Goal: Task Accomplishment & Management: Complete application form

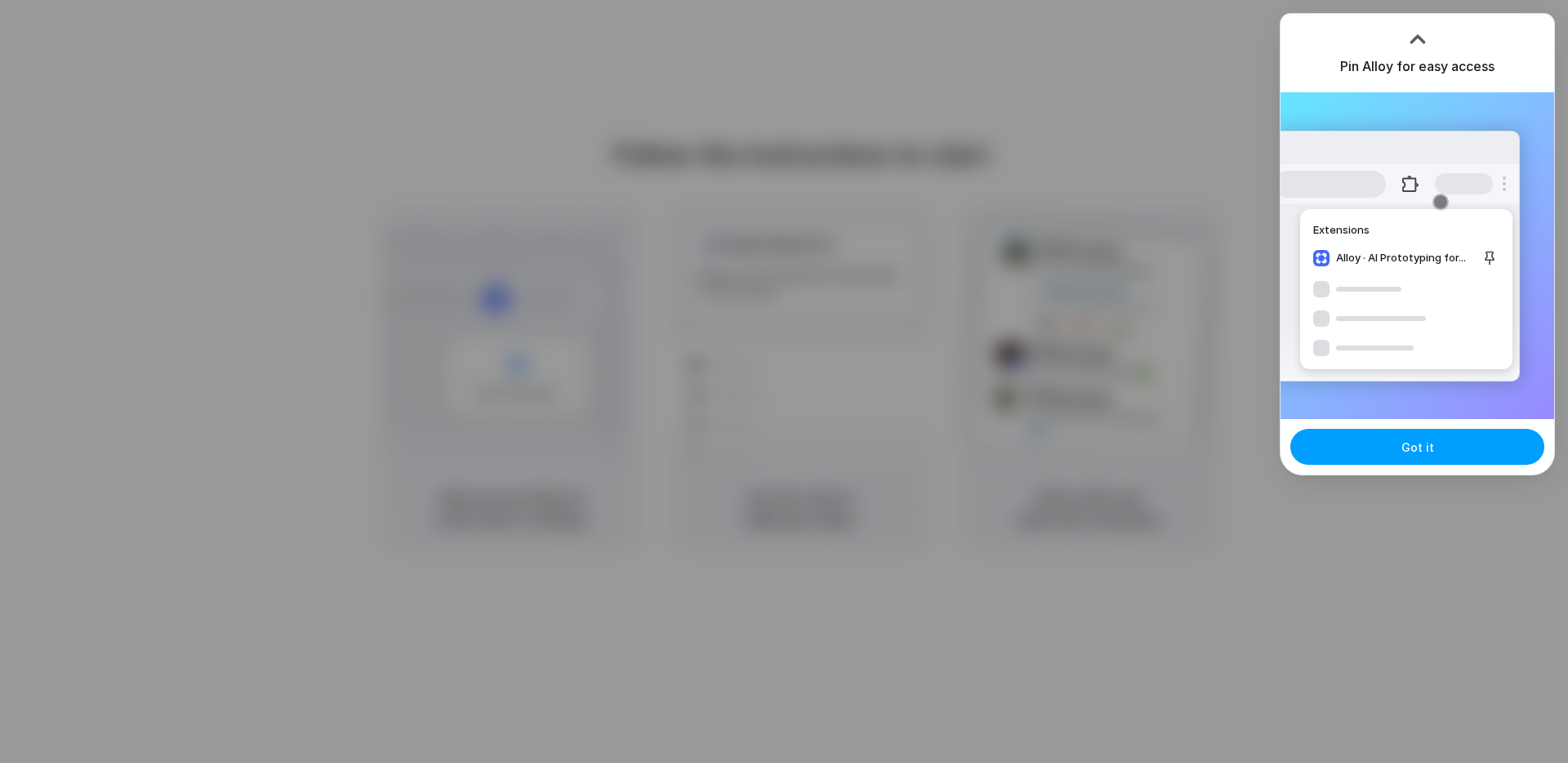
click at [1394, 446] on button "Got it" at bounding box center [1417, 446] width 254 height 36
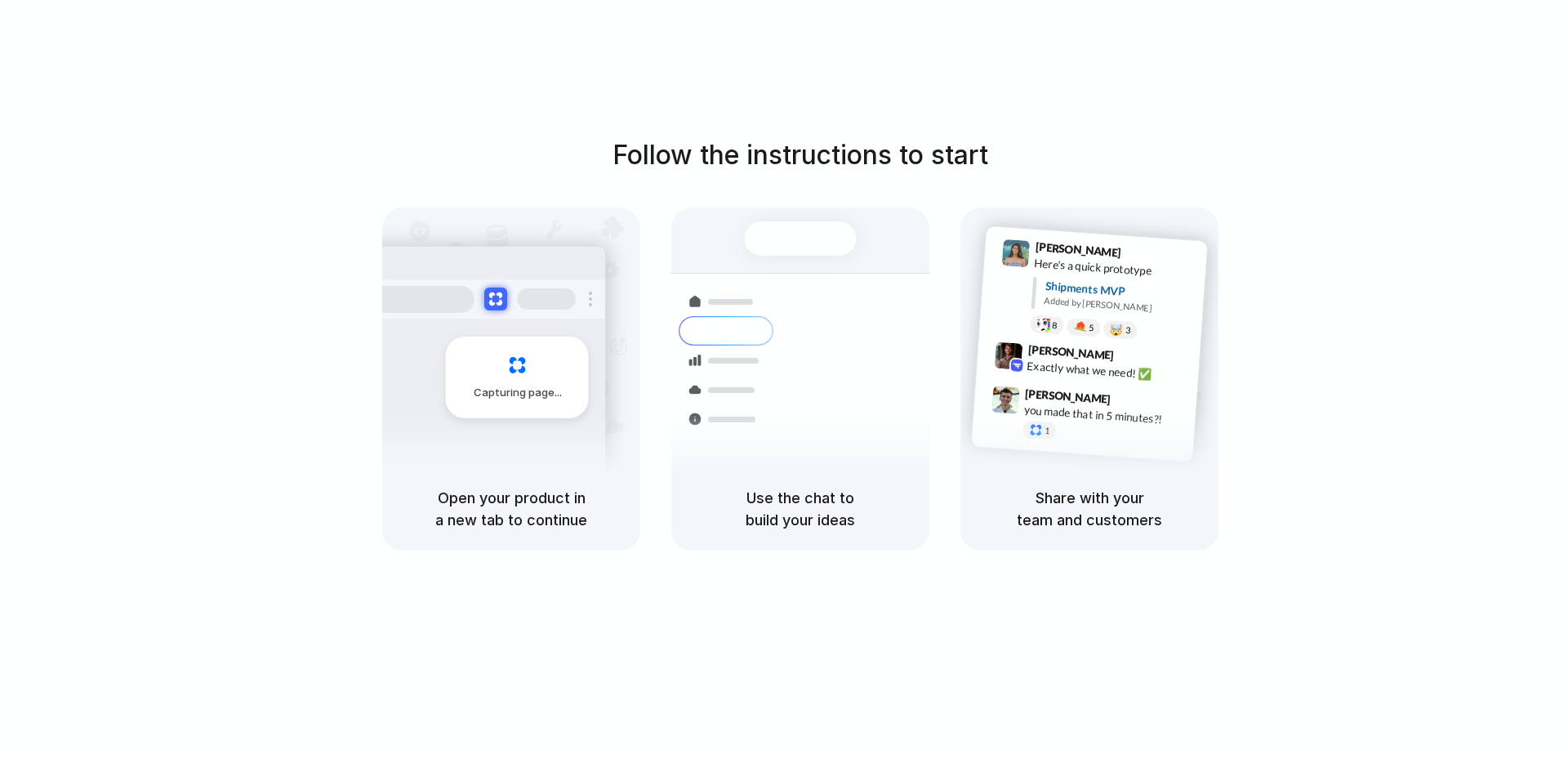
click at [784, 381] on div at bounding box center [784, 381] width 0 height 0
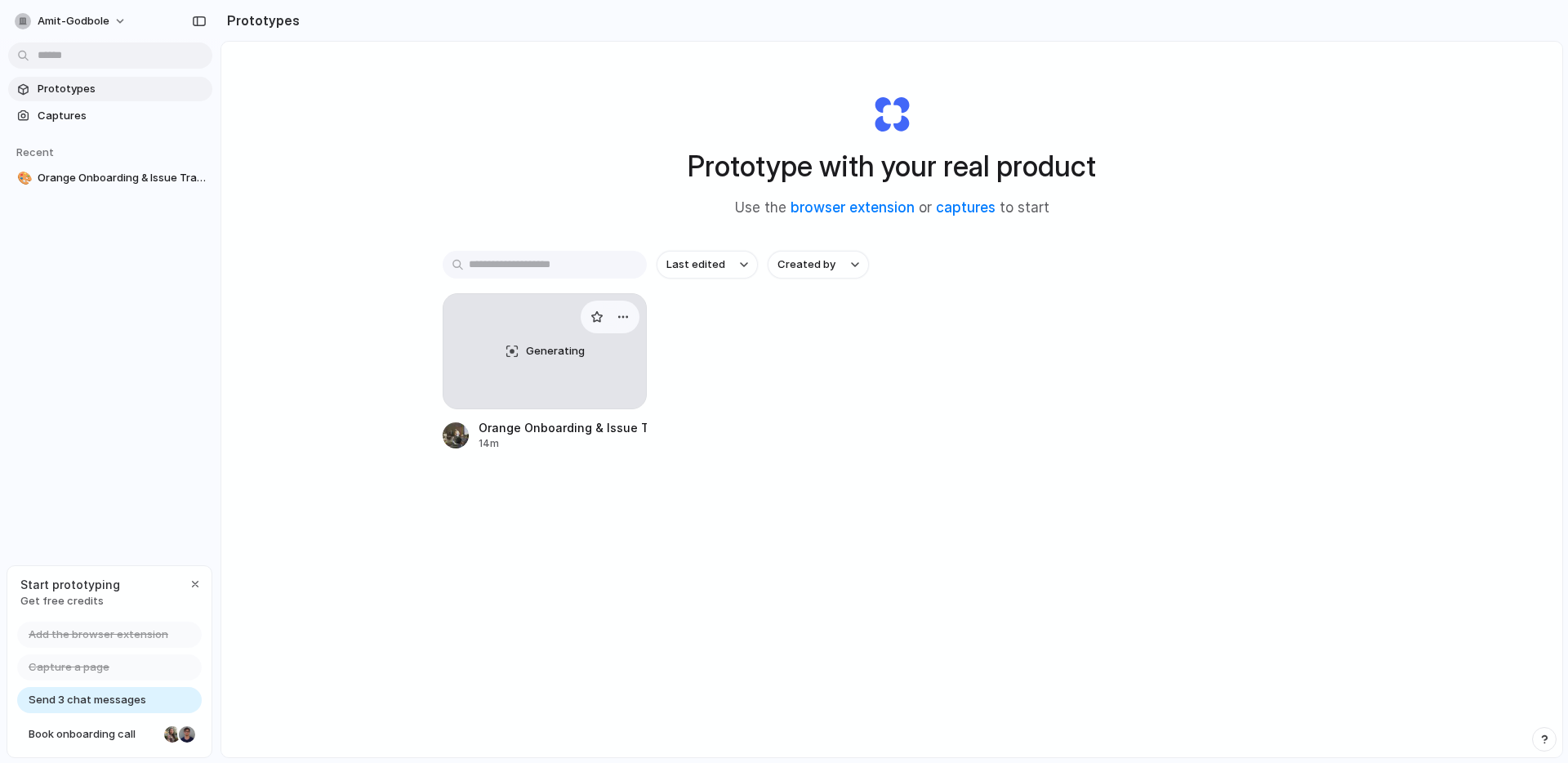
click at [543, 369] on div "Generating" at bounding box center [544, 351] width 202 height 114
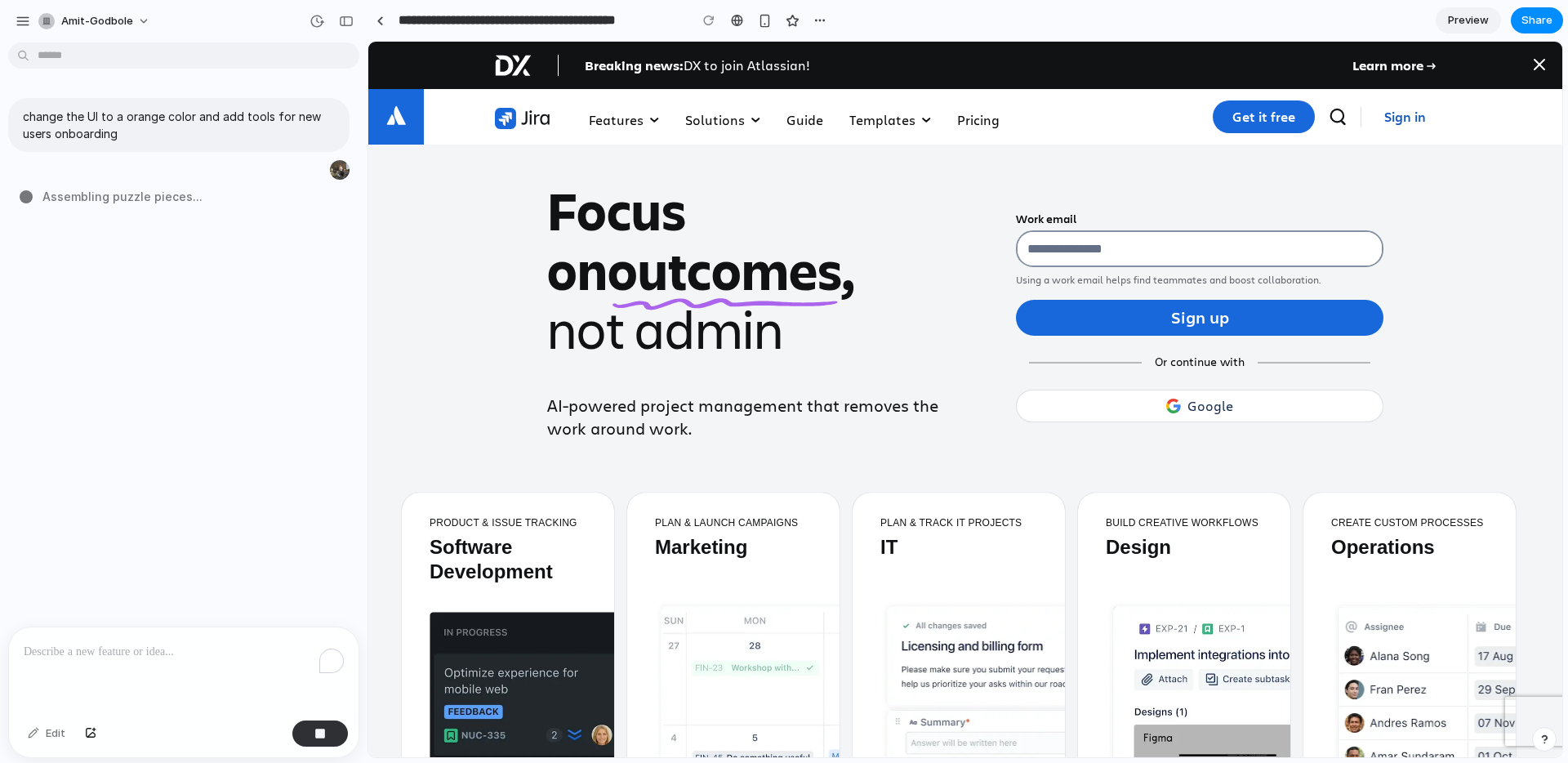
click at [285, 566] on div "change the UI to a orange color and add tools for new users onboarding Assembli…" at bounding box center [179, 337] width 358 height 577
click at [250, 628] on div "To enrich screen reader interactions, please activate Accessibility in Grammarl…" at bounding box center [183, 671] width 349 height 87
click at [306, 732] on button "button" at bounding box center [320, 734] width 56 height 27
click at [306, 732] on div at bounding box center [320, 734] width 56 height 27
click at [226, 670] on div "To enrich screen reader interactions, please activate Accessibility in Grammarl…" at bounding box center [183, 671] width 349 height 87
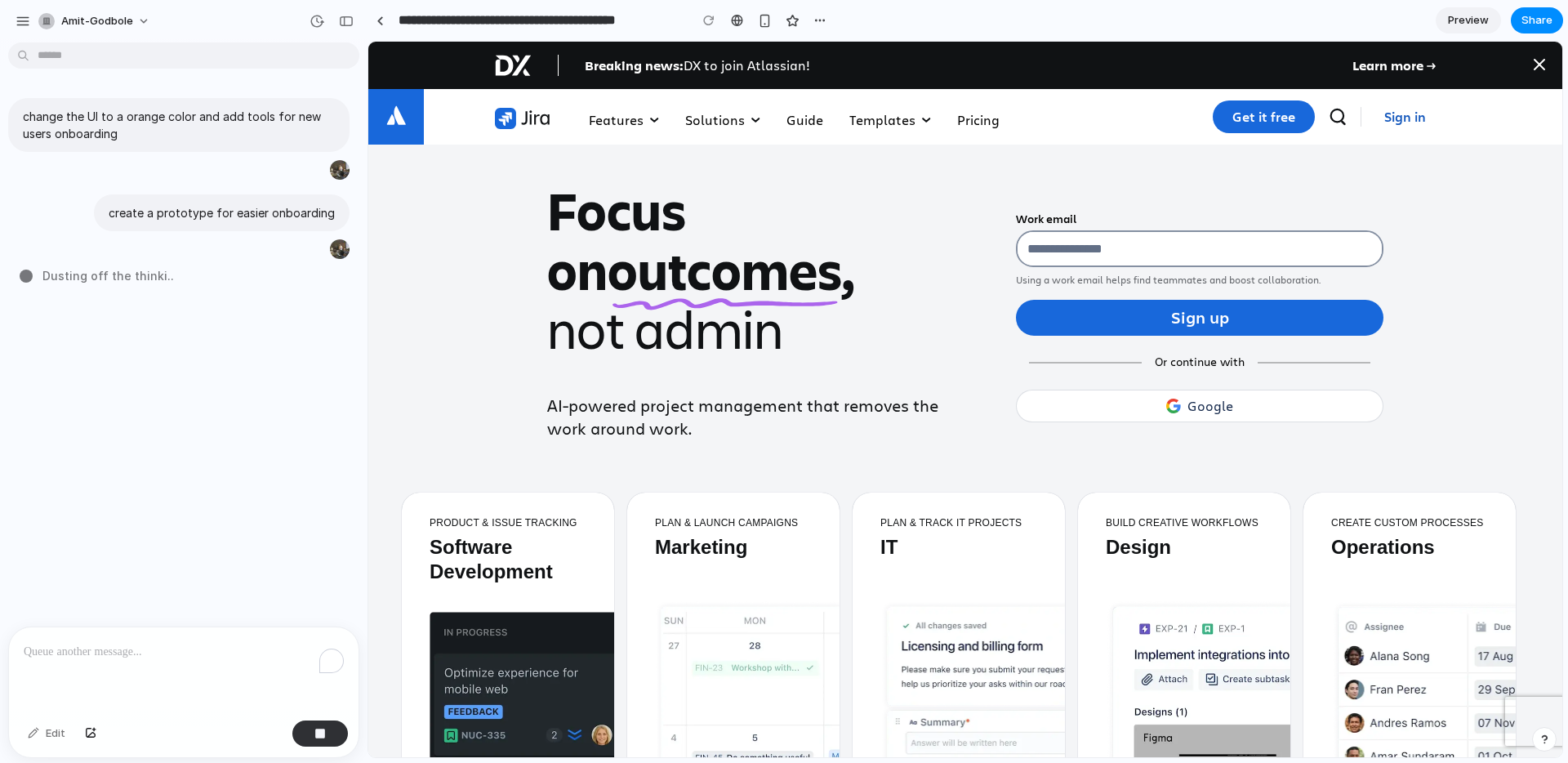
type input "**********"
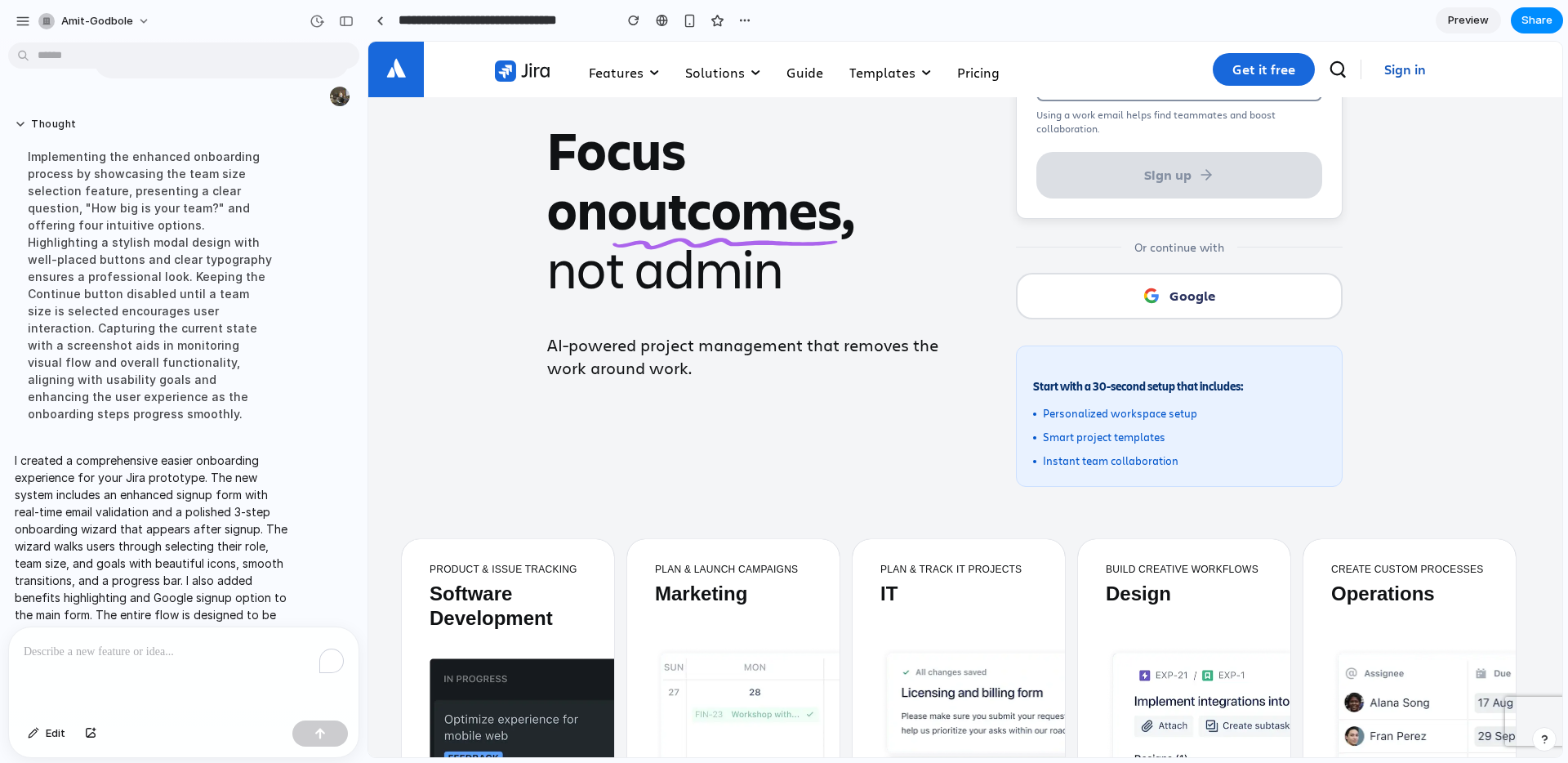
scroll to position [166, 0]
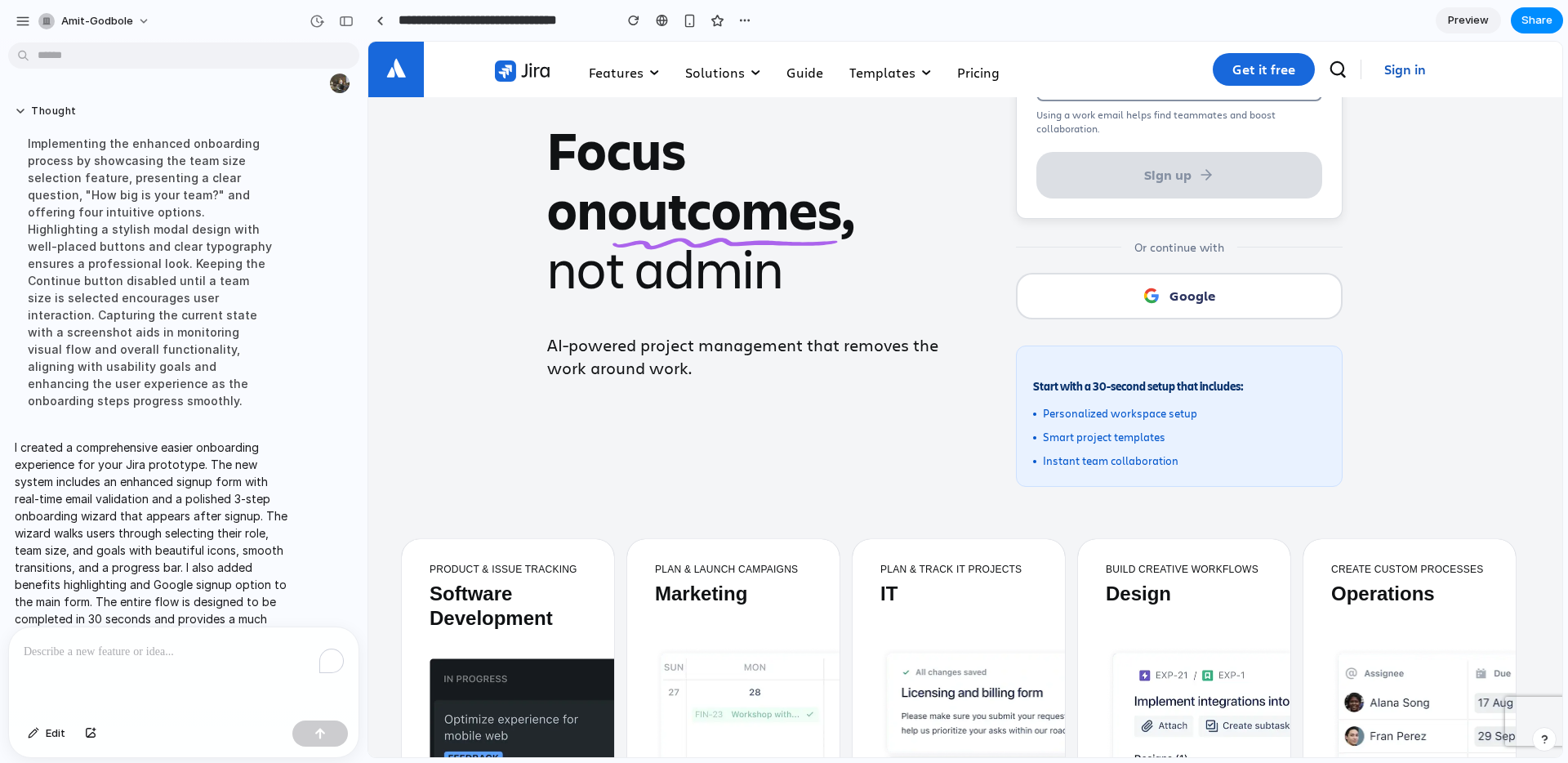
click at [231, 568] on p "I created a comprehensive easier onboarding experience for your Jira prototype.…" at bounding box center [151, 541] width 273 height 206
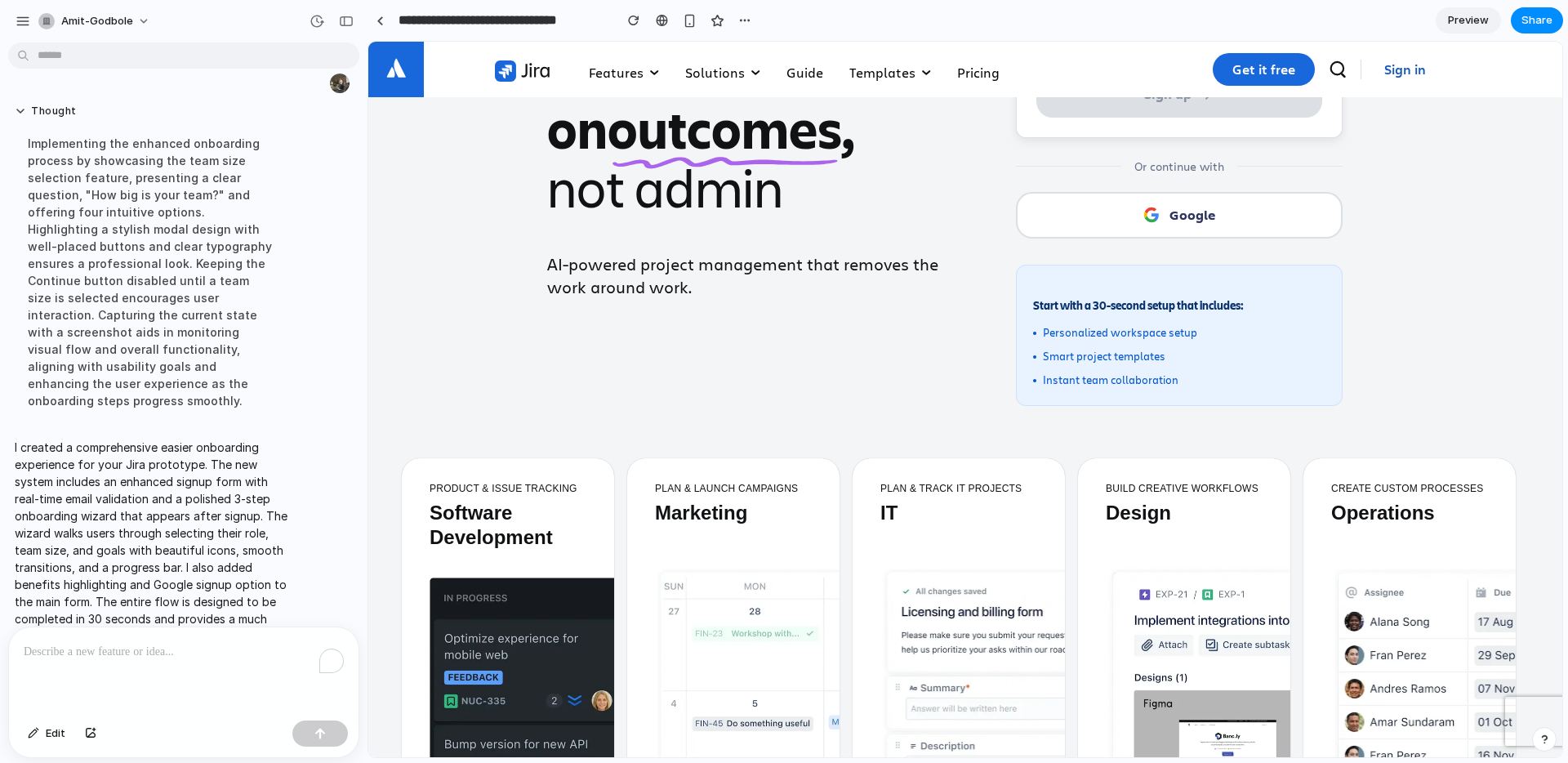
scroll to position [471, 0]
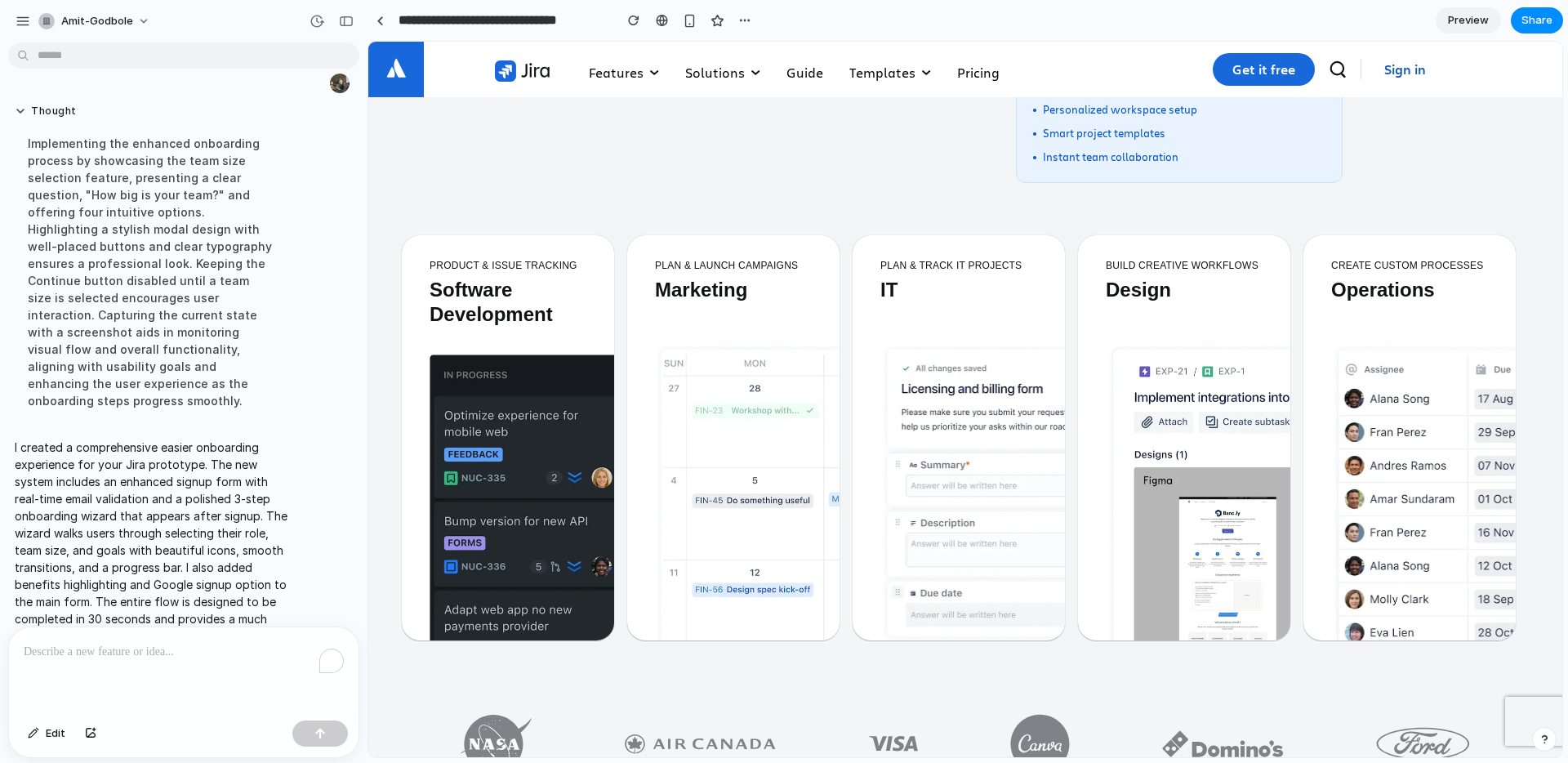
click at [545, 528] on img at bounding box center [522, 503] width 186 height 297
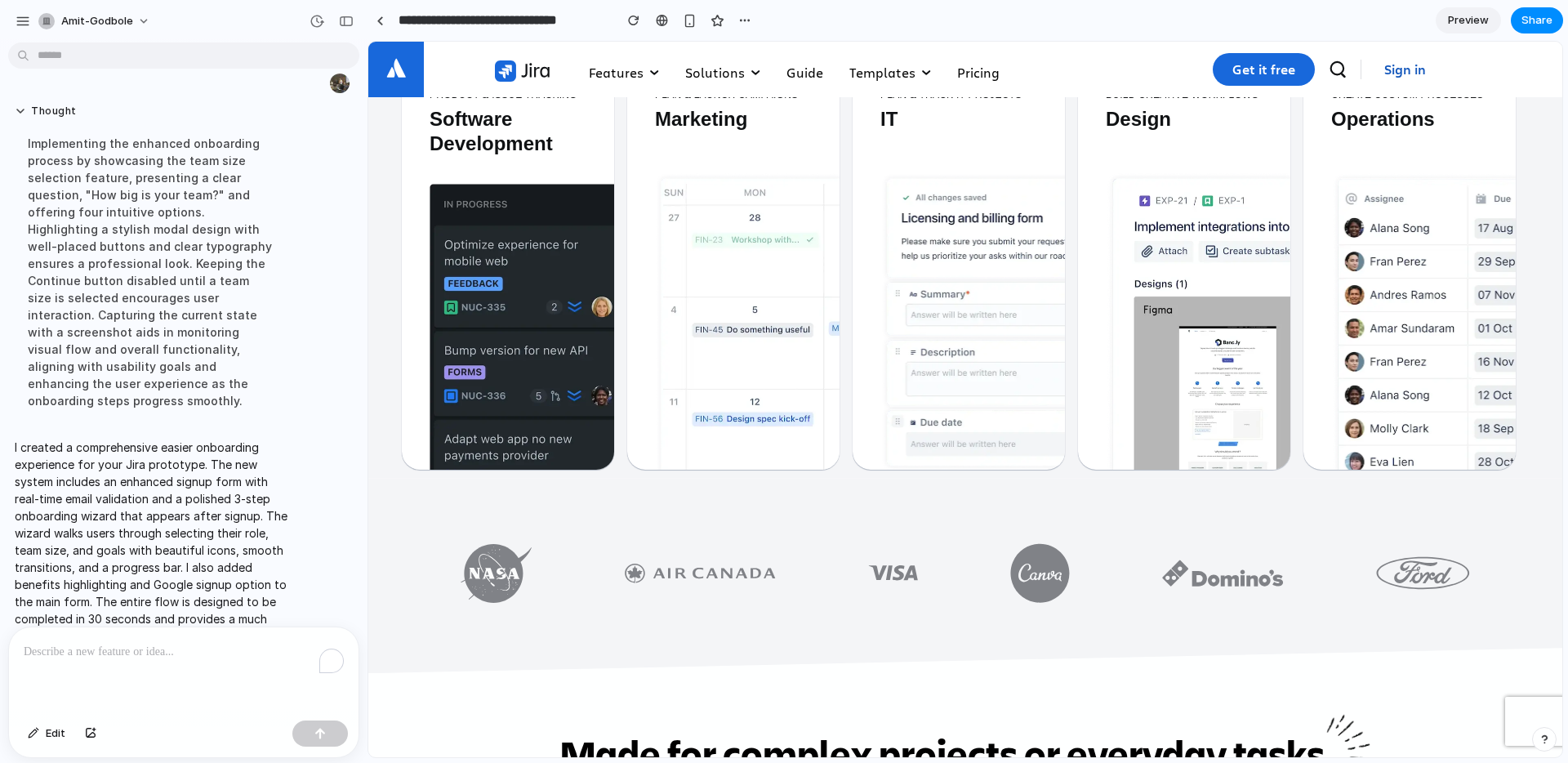
scroll to position [727, 0]
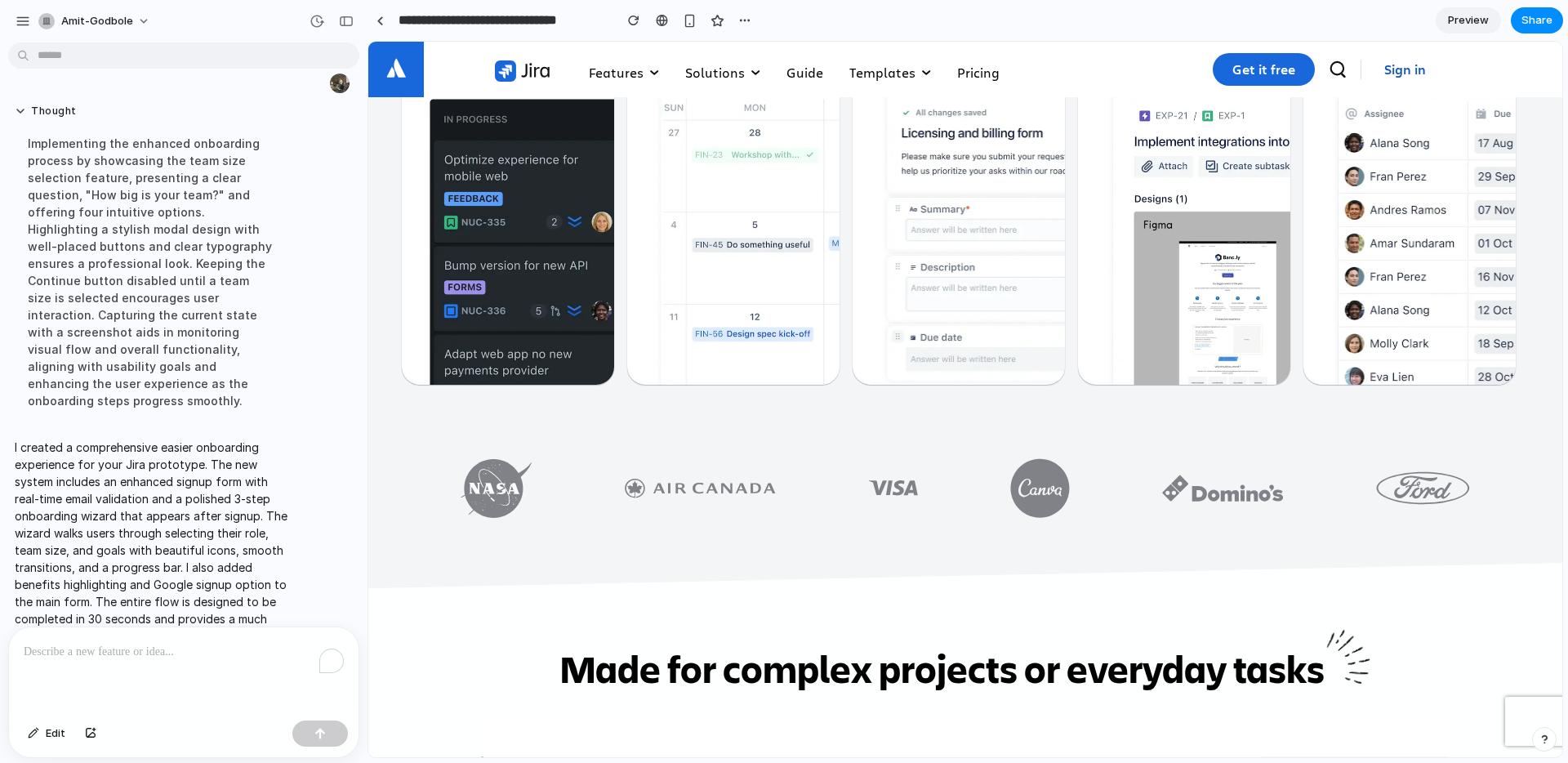
click at [747, 338] on img at bounding box center [748, 236] width 186 height 297
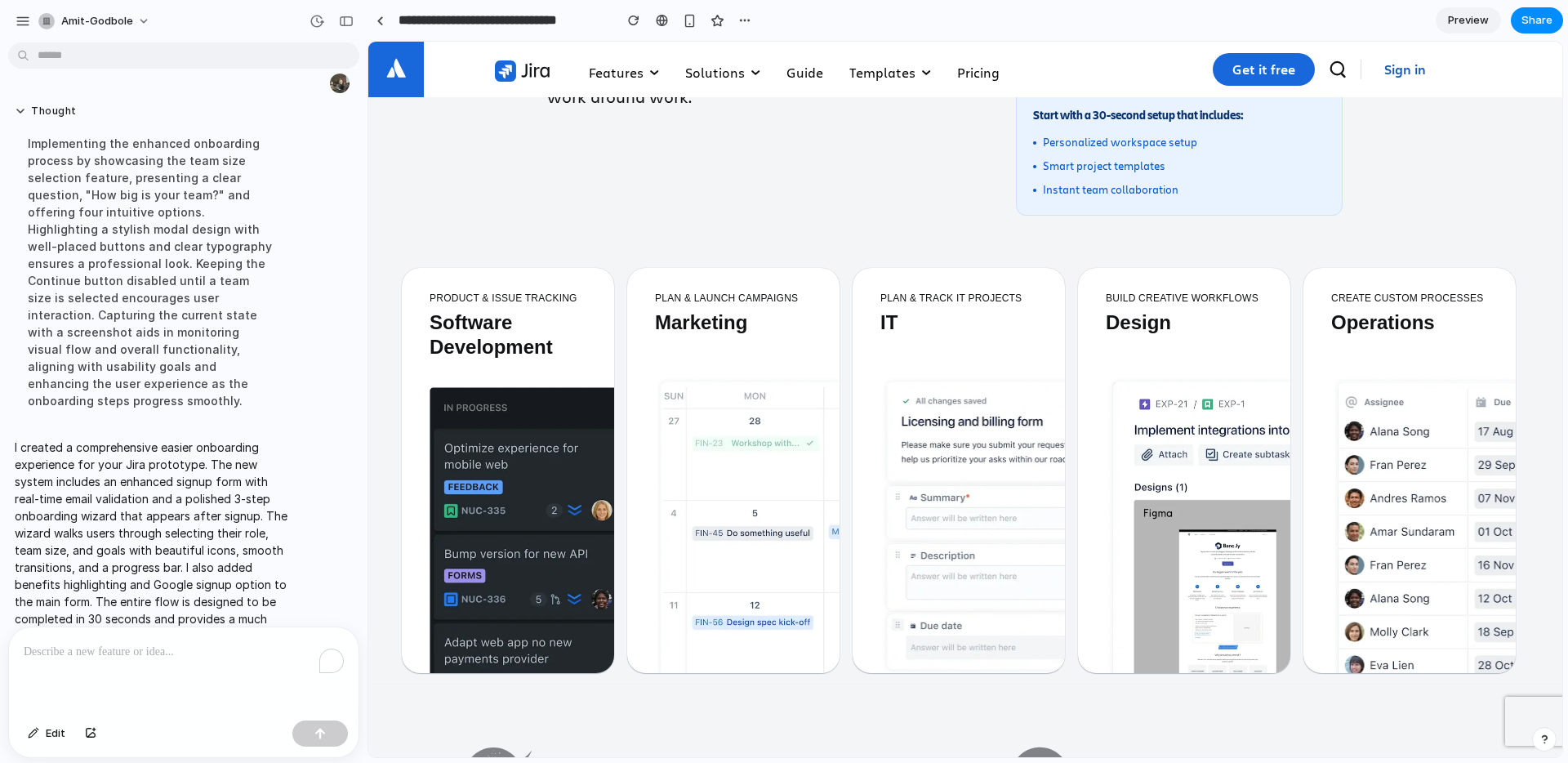
scroll to position [0, 0]
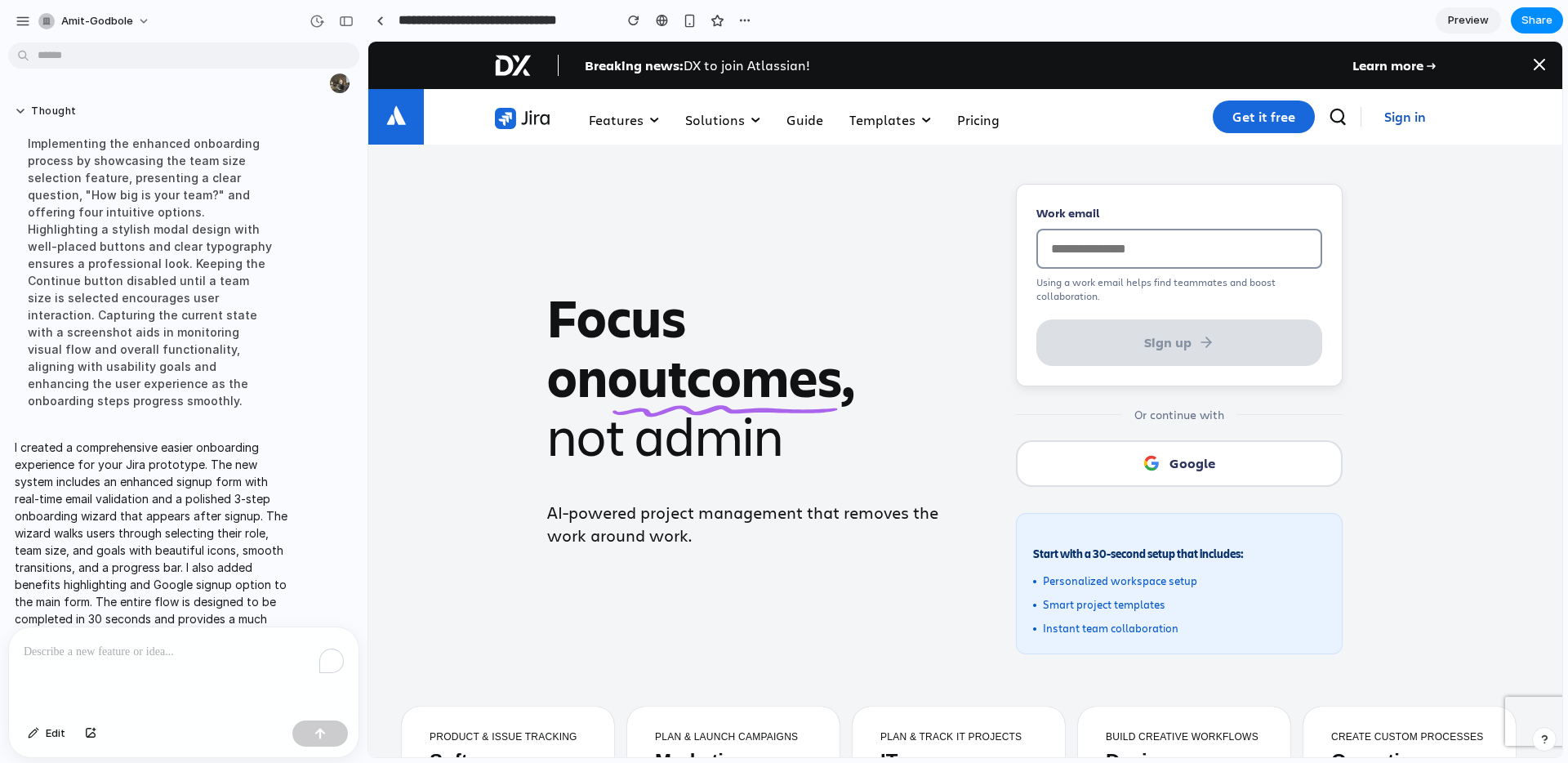
click at [198, 671] on div "To enrich screen reader interactions, please activate Accessibility in Grammarl…" at bounding box center [183, 671] width 349 height 87
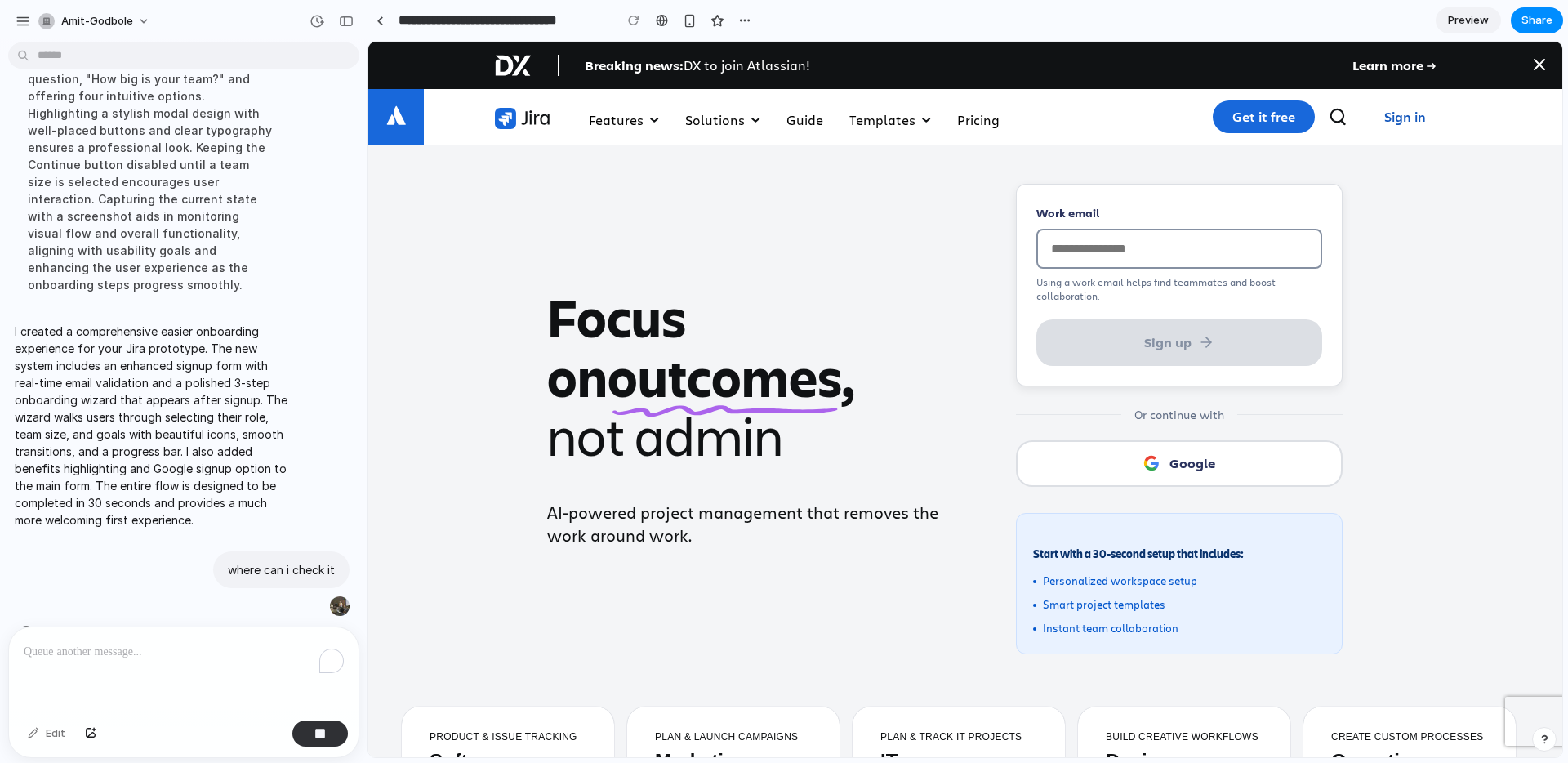
click at [1472, 19] on span "Preview" at bounding box center [1468, 20] width 41 height 16
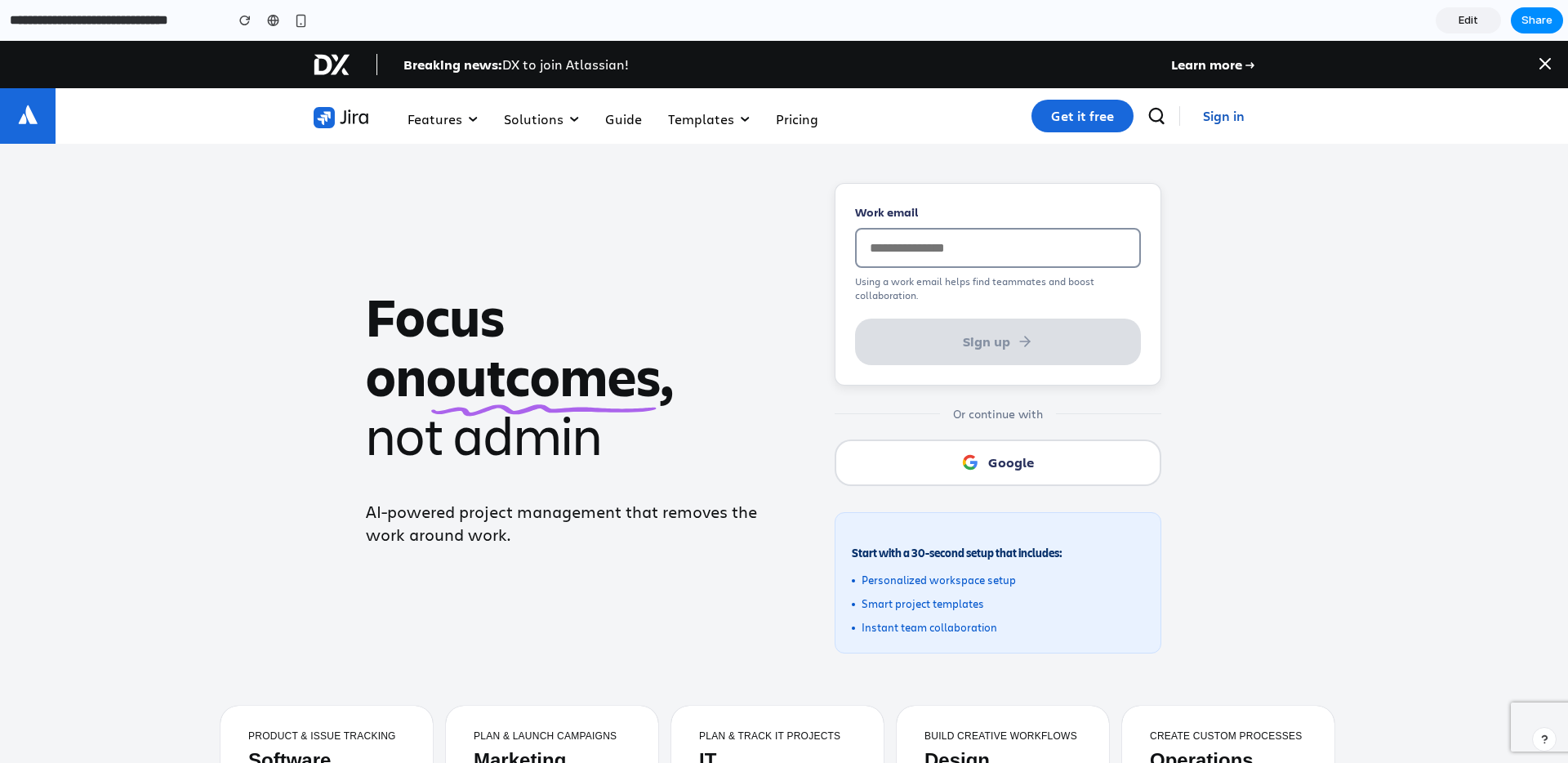
click at [1475, 20] on span "Edit" at bounding box center [1468, 20] width 19 height 16
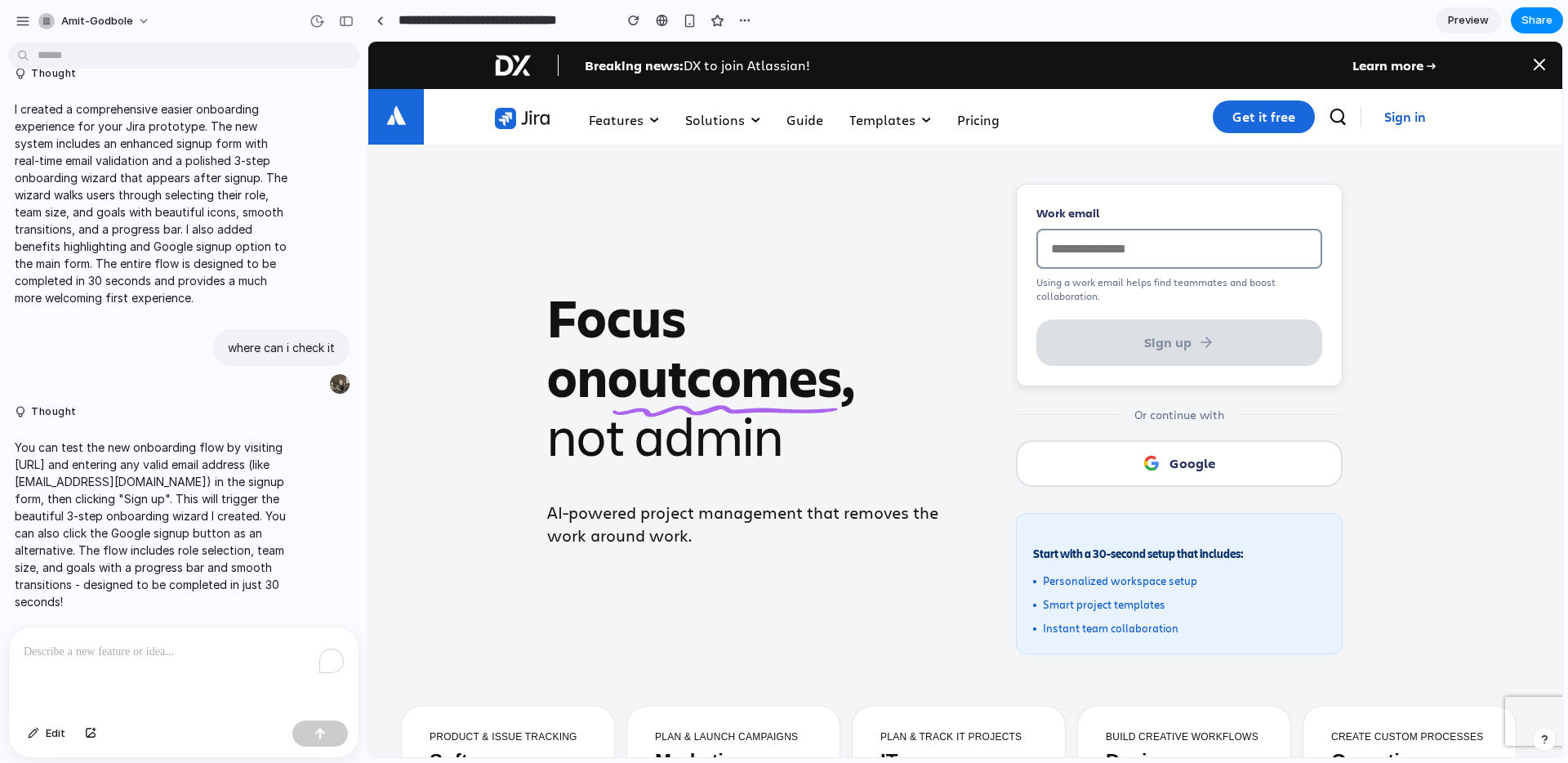
click at [98, 468] on p "You can test the new onboarding flow by visiting http://localhost:8080 and ente…" at bounding box center [151, 524] width 273 height 172
click at [1073, 241] on input "Work email" at bounding box center [1178, 248] width 285 height 40
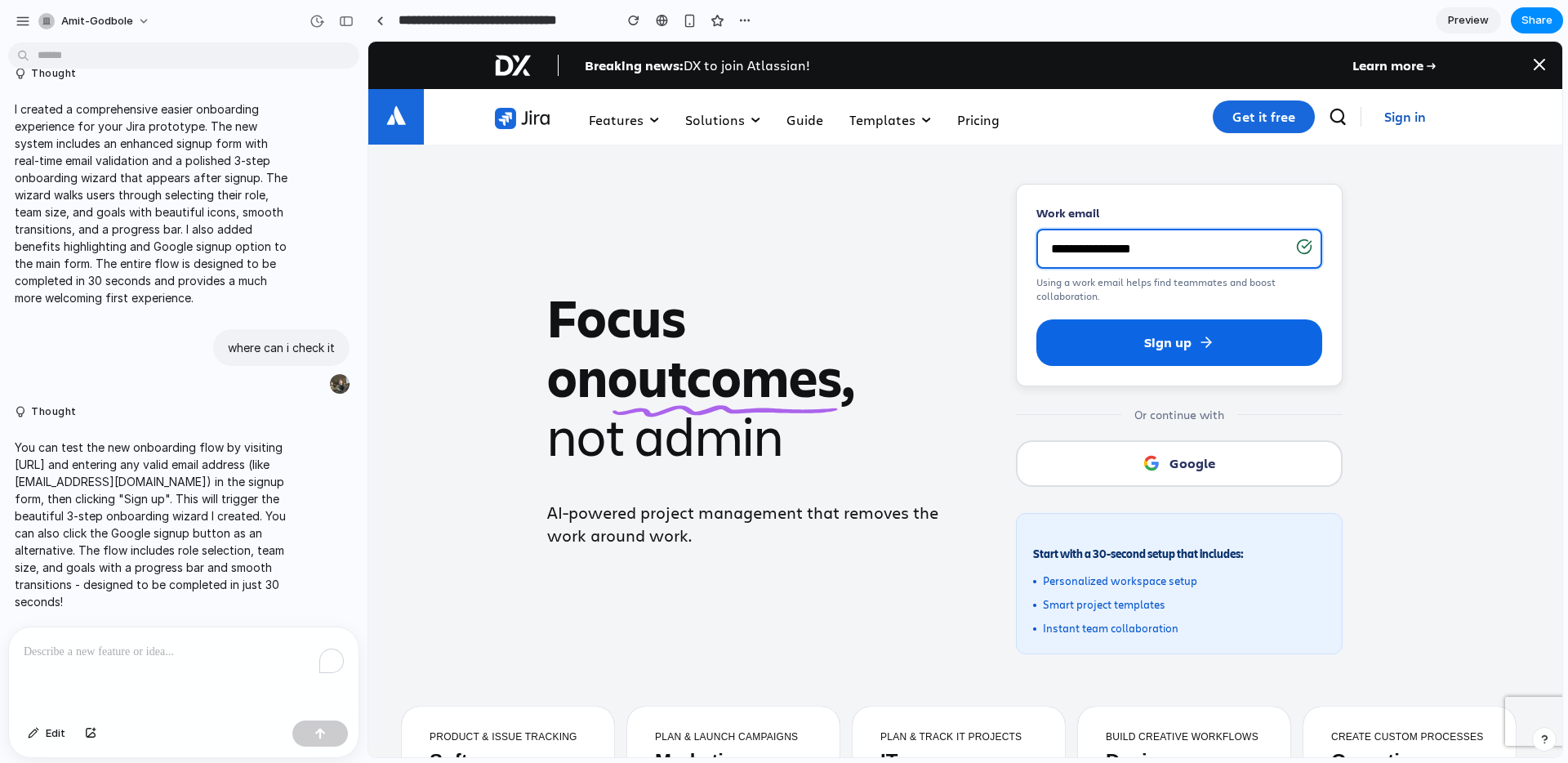
type input "**********"
click at [1036, 319] on button "Sign up" at bounding box center [1178, 342] width 285 height 47
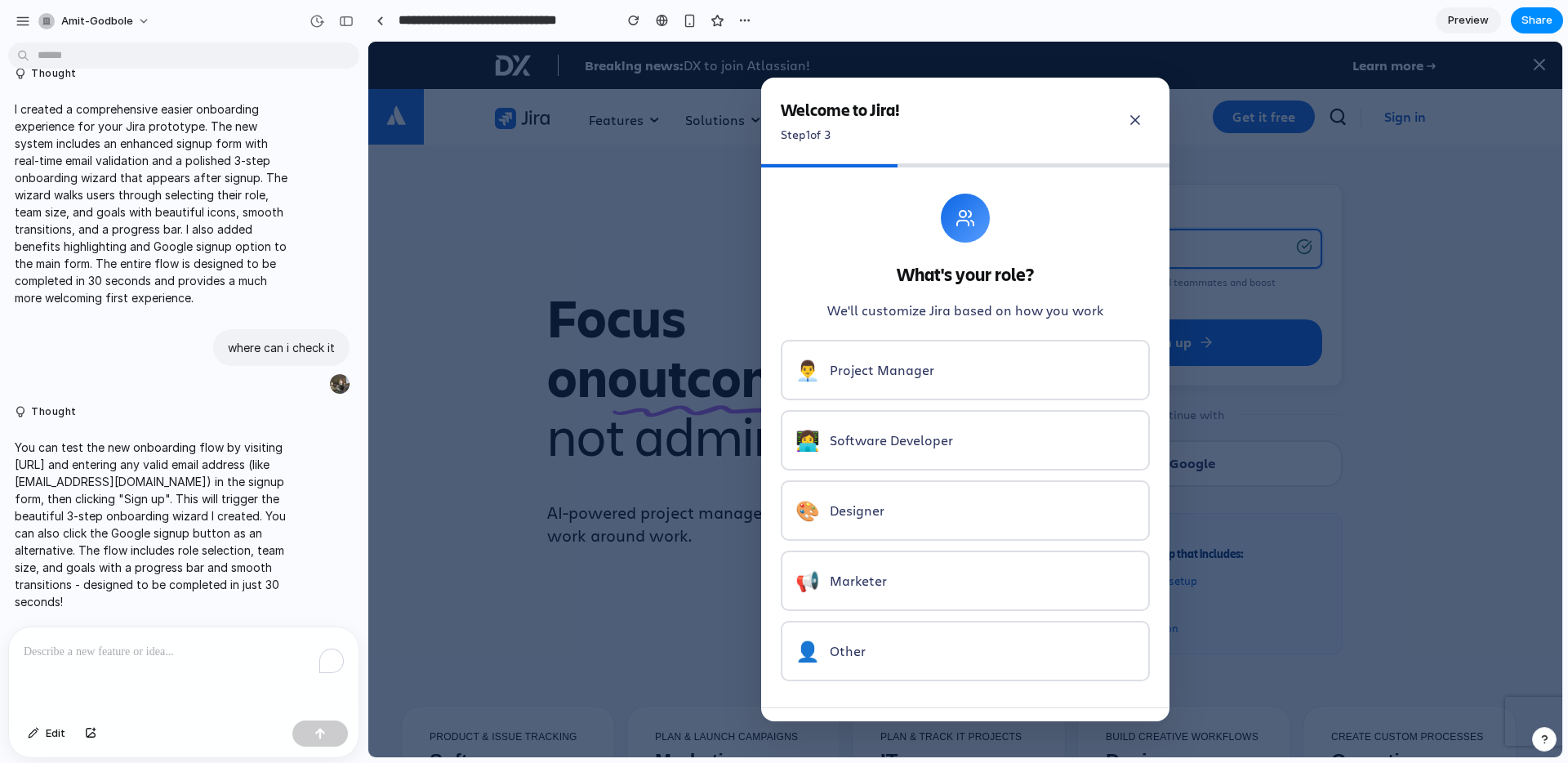
click at [1009, 370] on button "👨‍💼 Project Manager" at bounding box center [965, 370] width 369 height 60
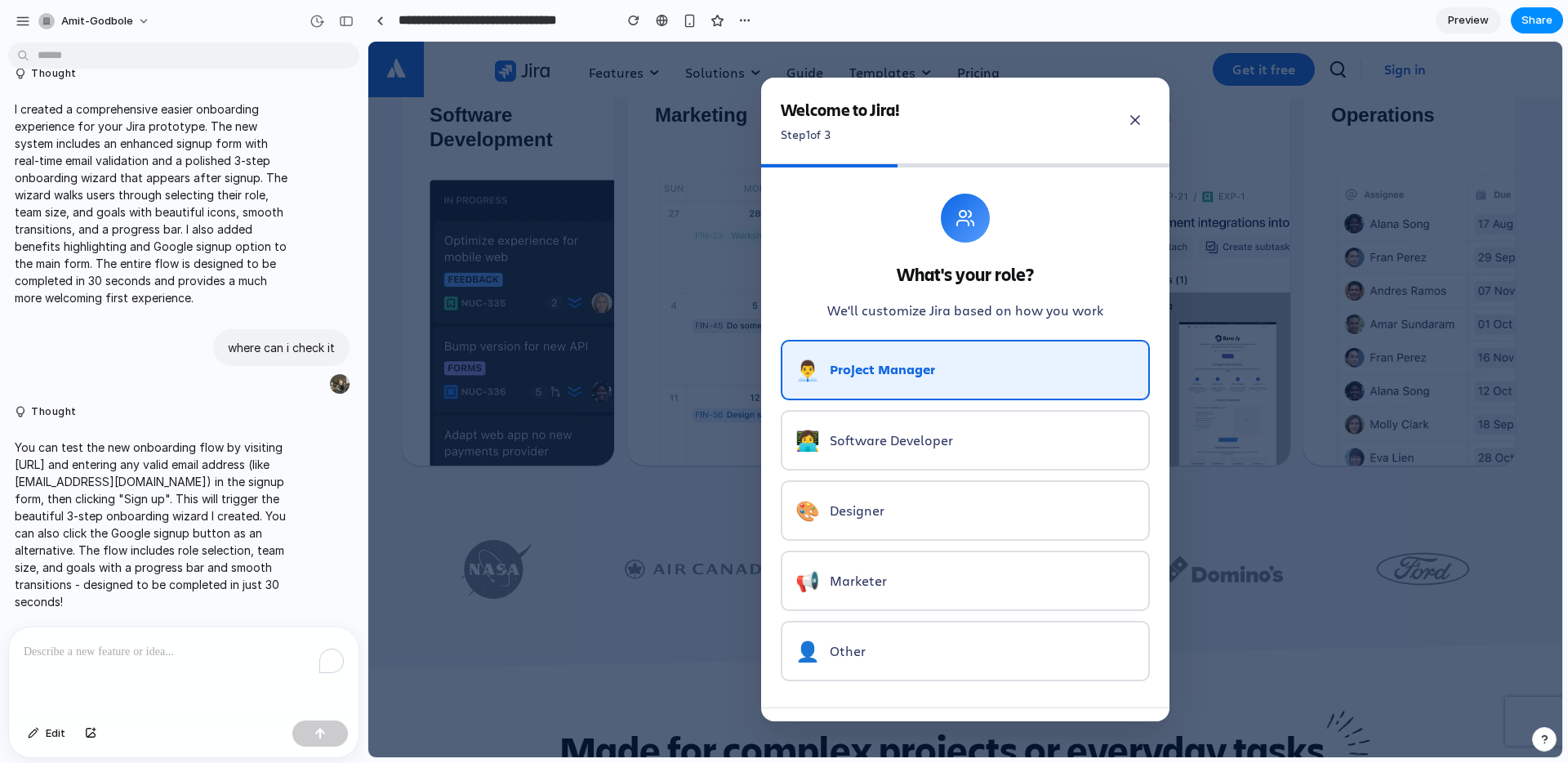
scroll to position [729, 0]
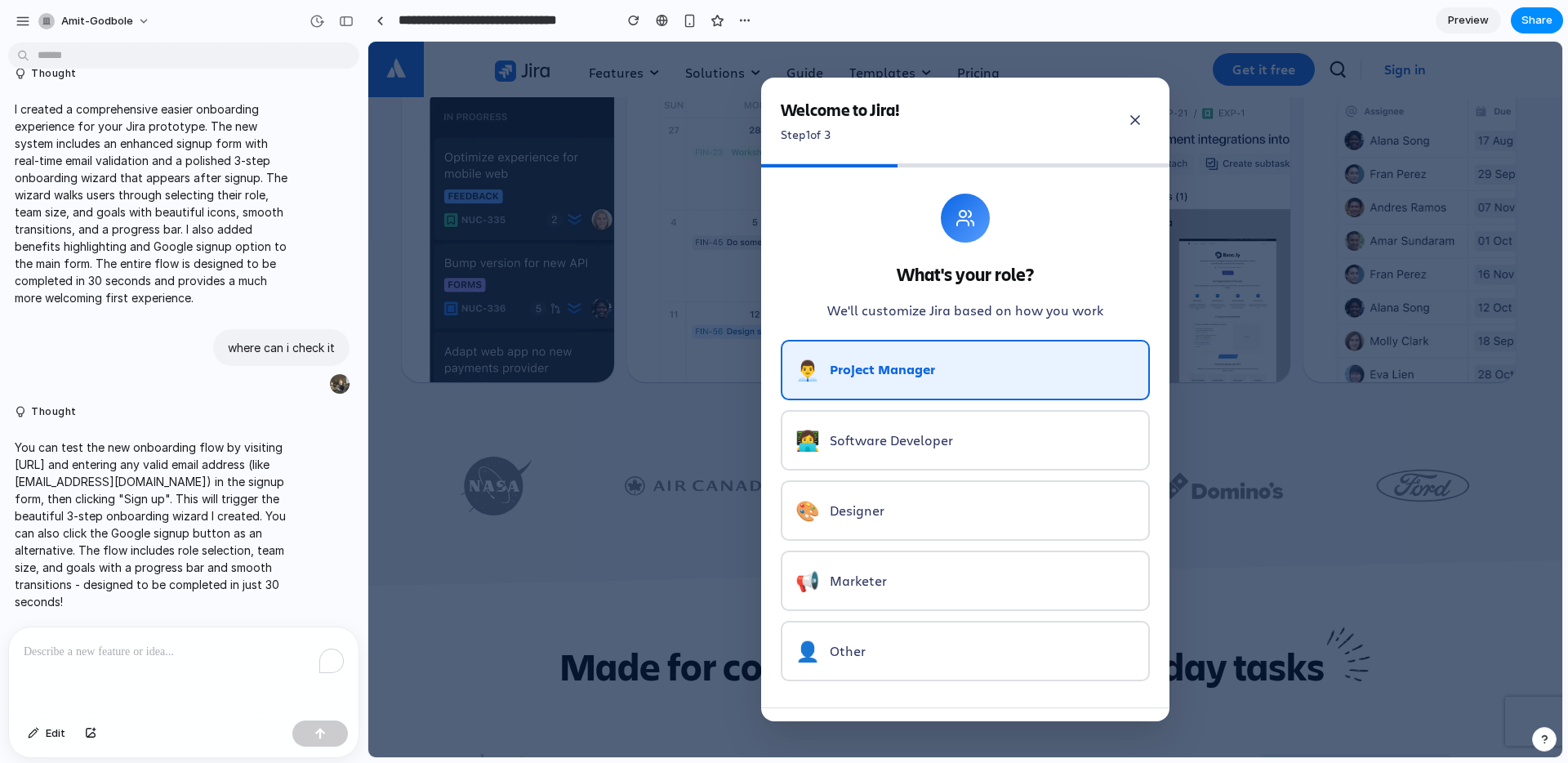
click at [970, 439] on button "👩‍💻 Software Developer" at bounding box center [965, 440] width 369 height 60
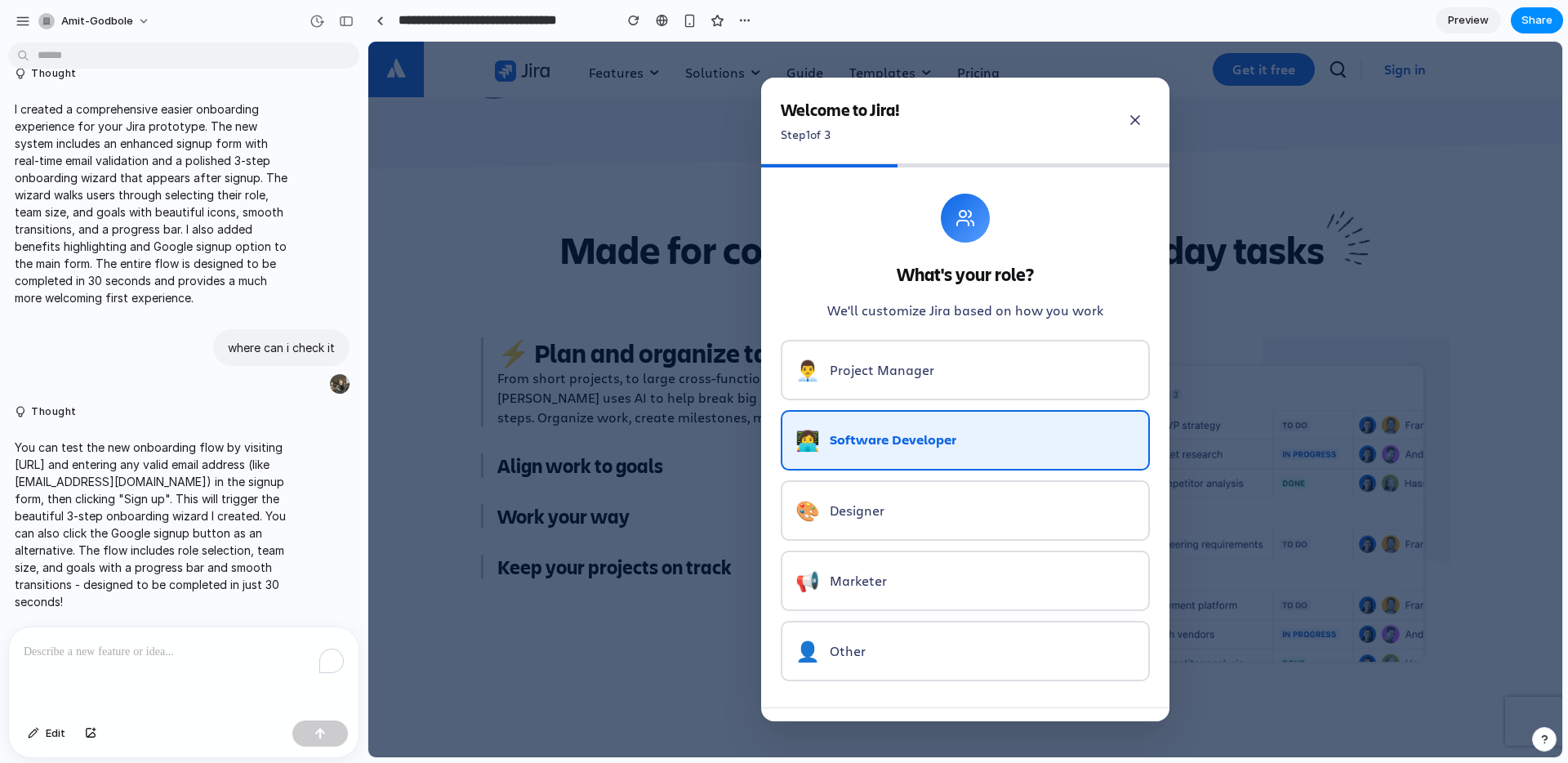
scroll to position [1133, 0]
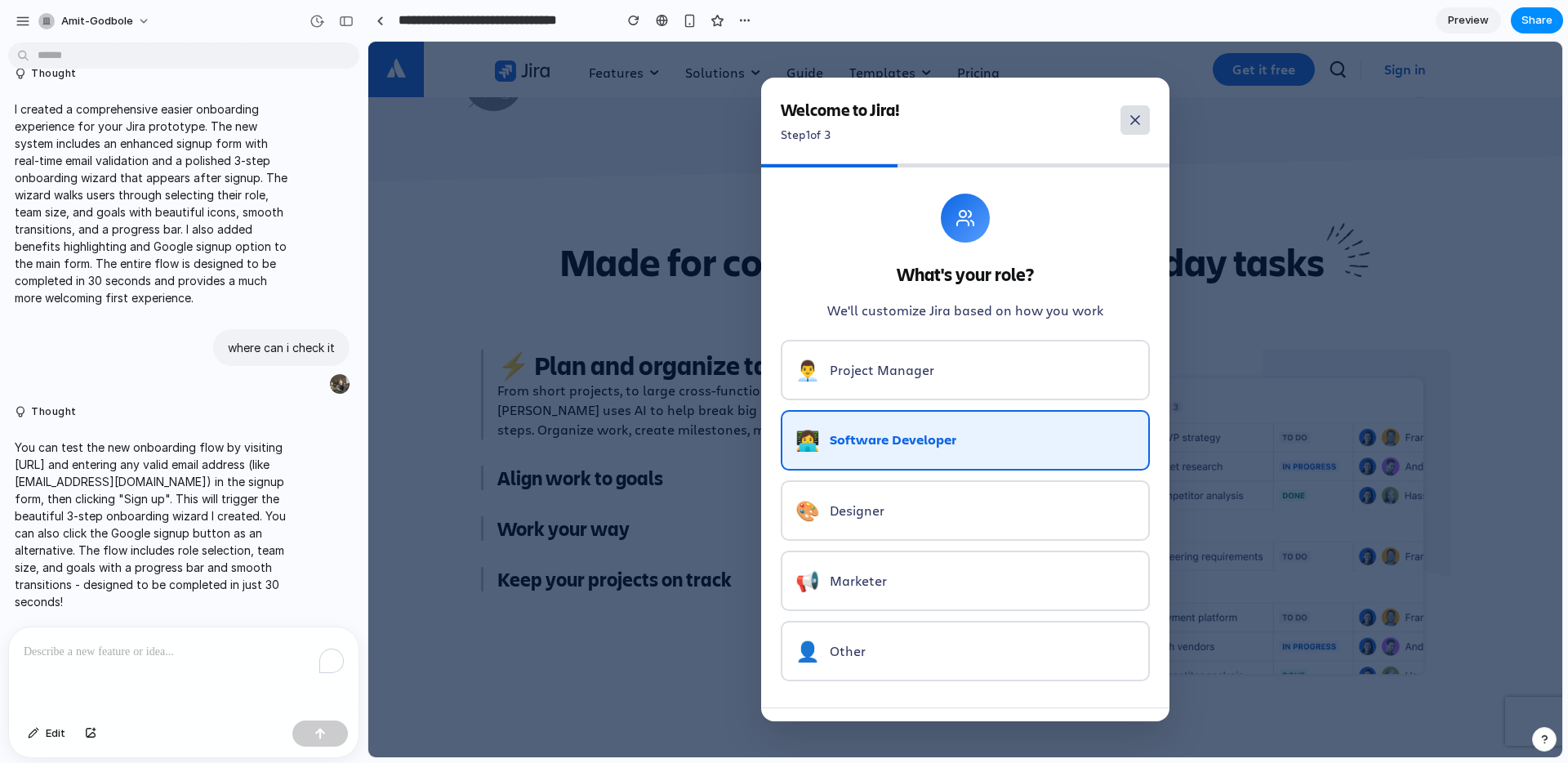
click at [1137, 120] on icon at bounding box center [1135, 120] width 16 height 16
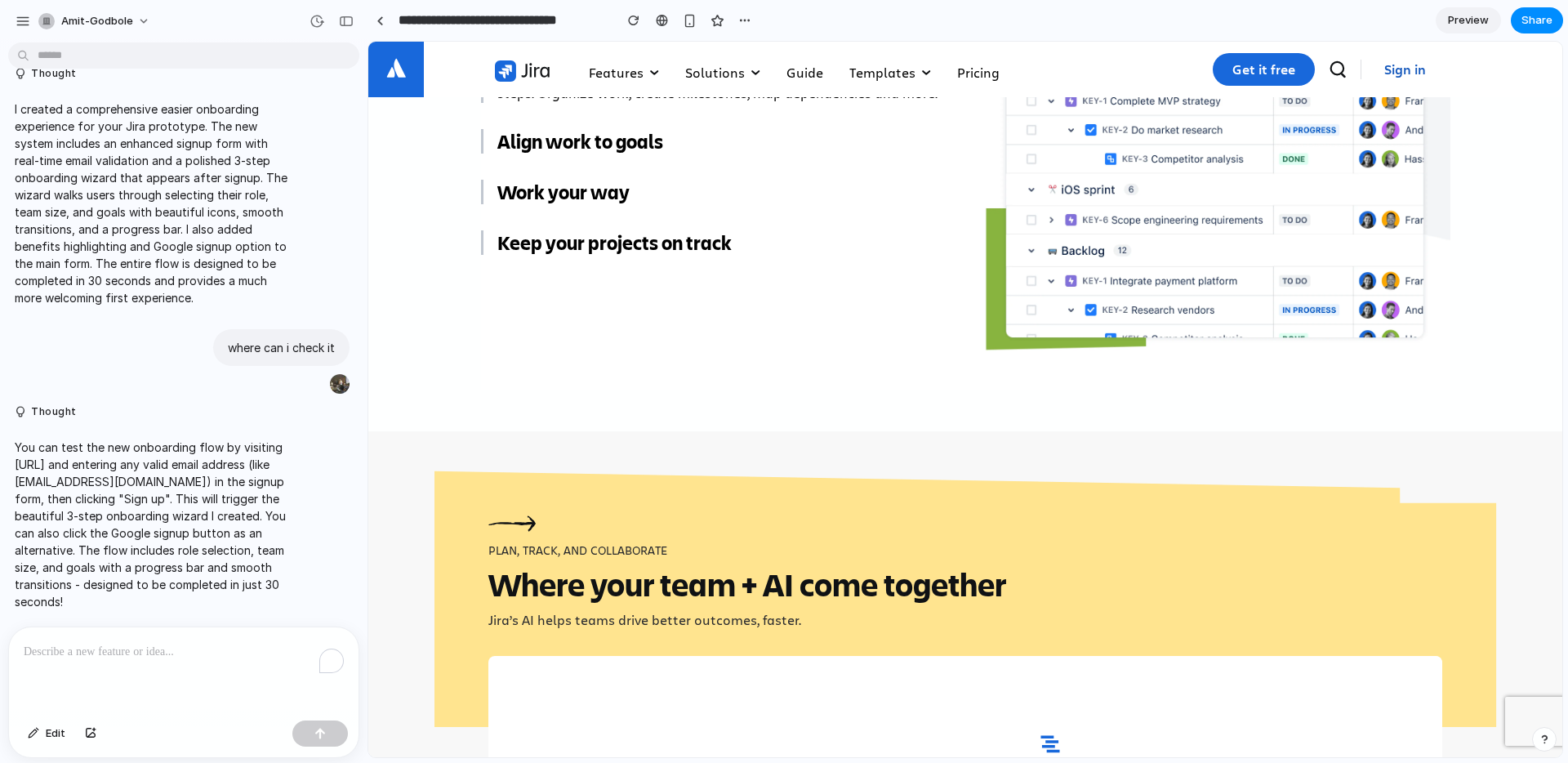
scroll to position [1250, 0]
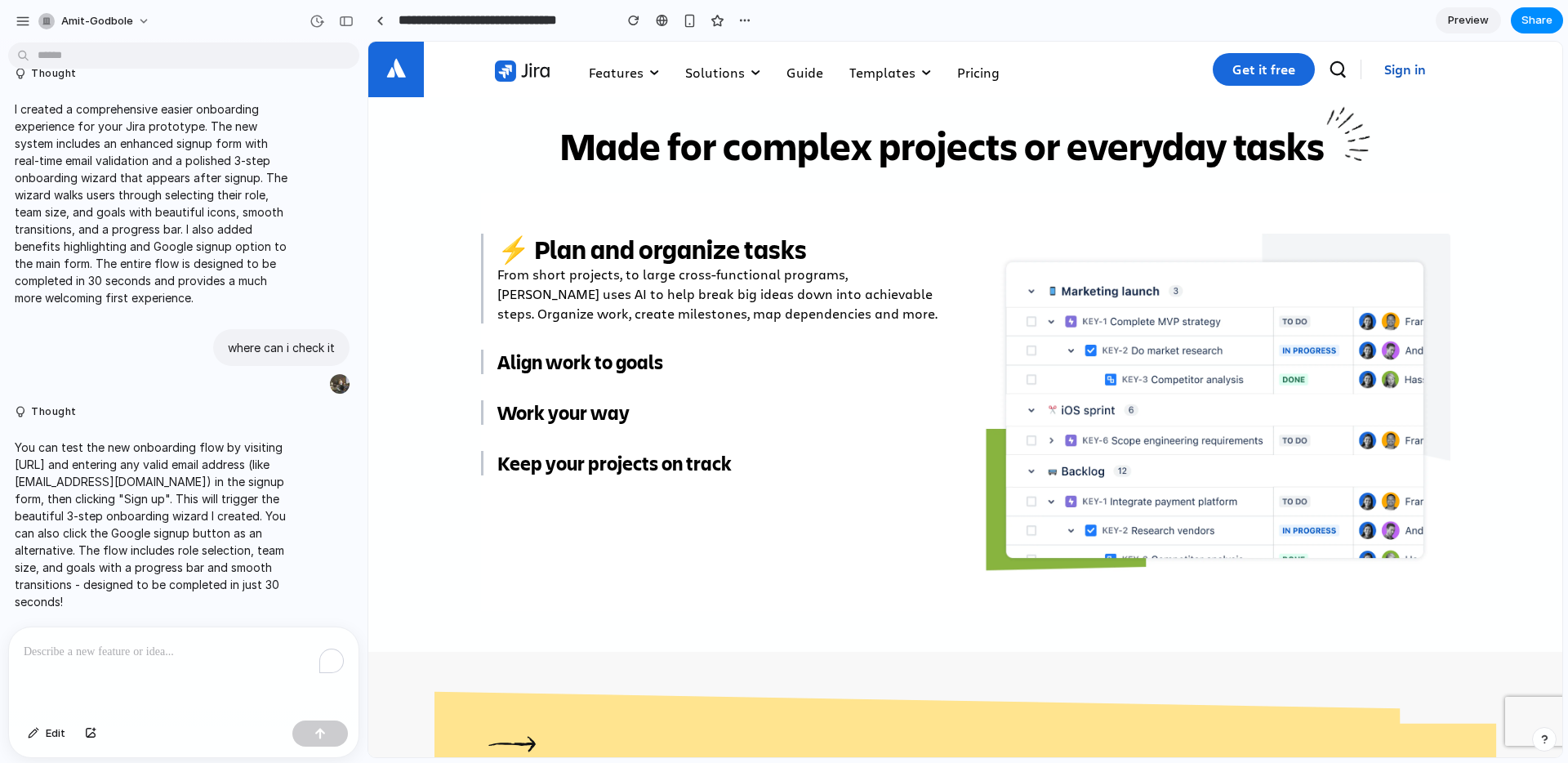
click at [1397, 67] on span "Sign in" at bounding box center [1404, 70] width 42 height 30
click at [1259, 73] on link "Get it free" at bounding box center [1263, 69] width 102 height 33
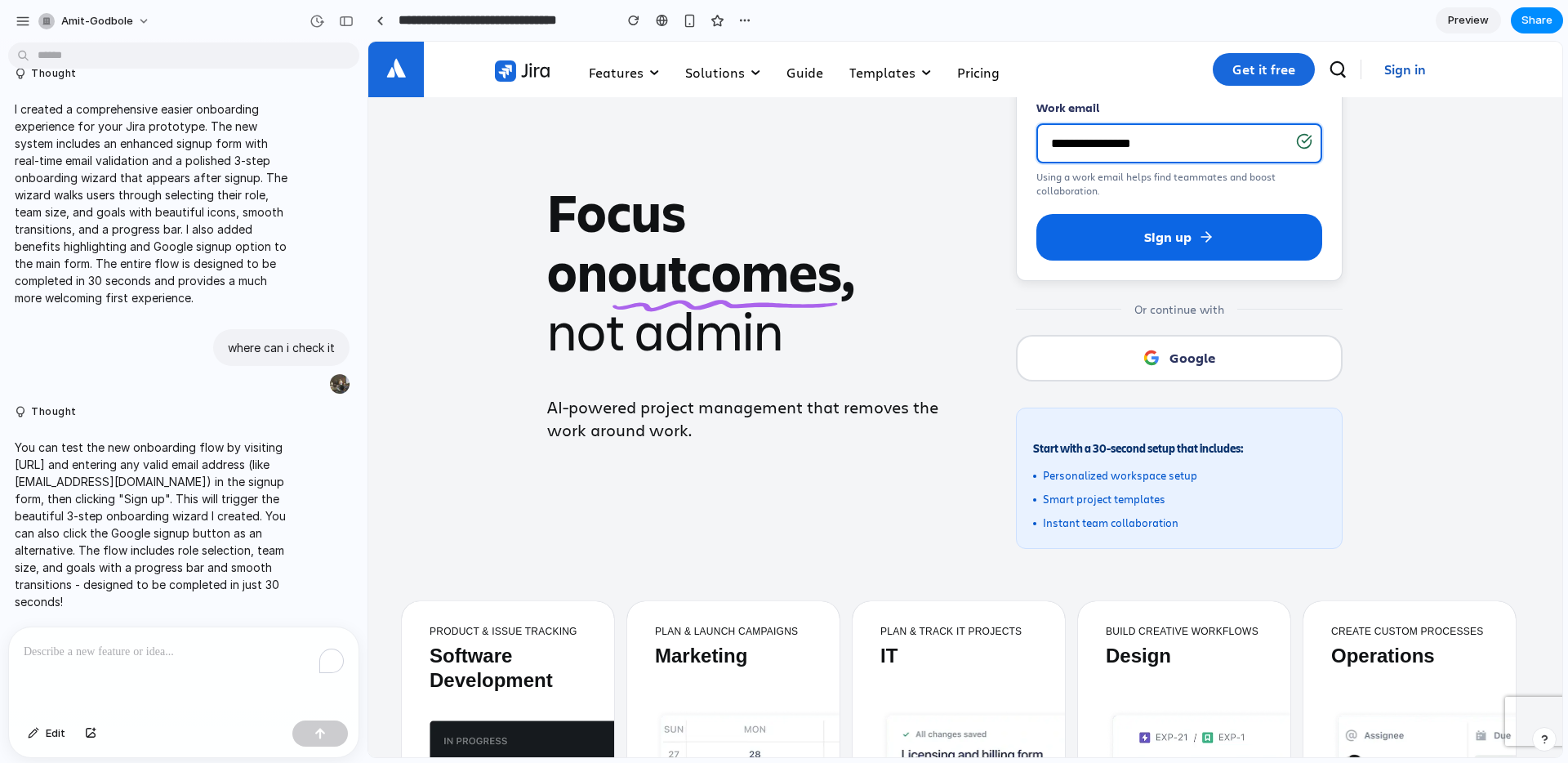
scroll to position [0, 0]
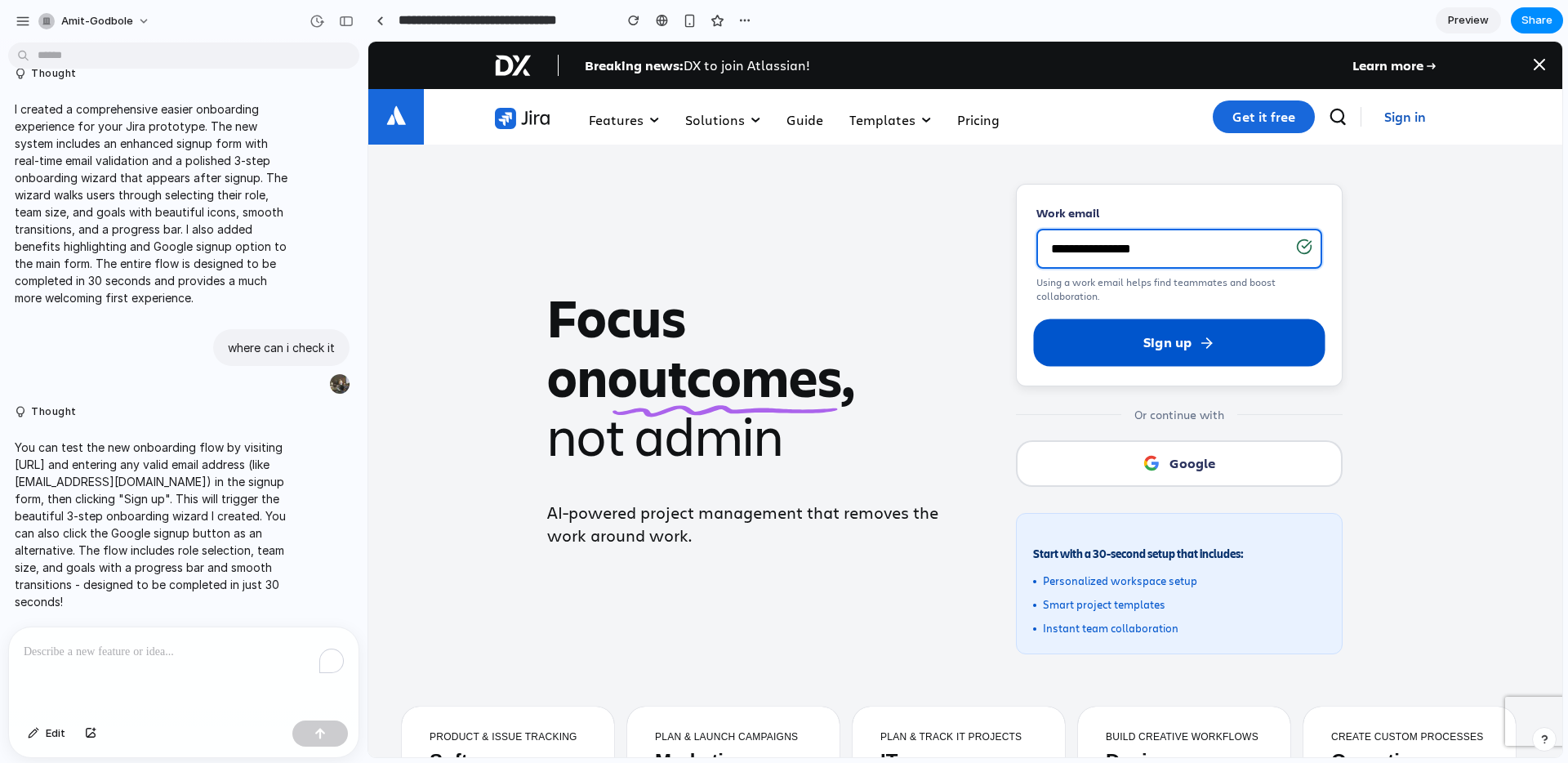
click at [1124, 339] on button "Sign up" at bounding box center [1180, 342] width 292 height 48
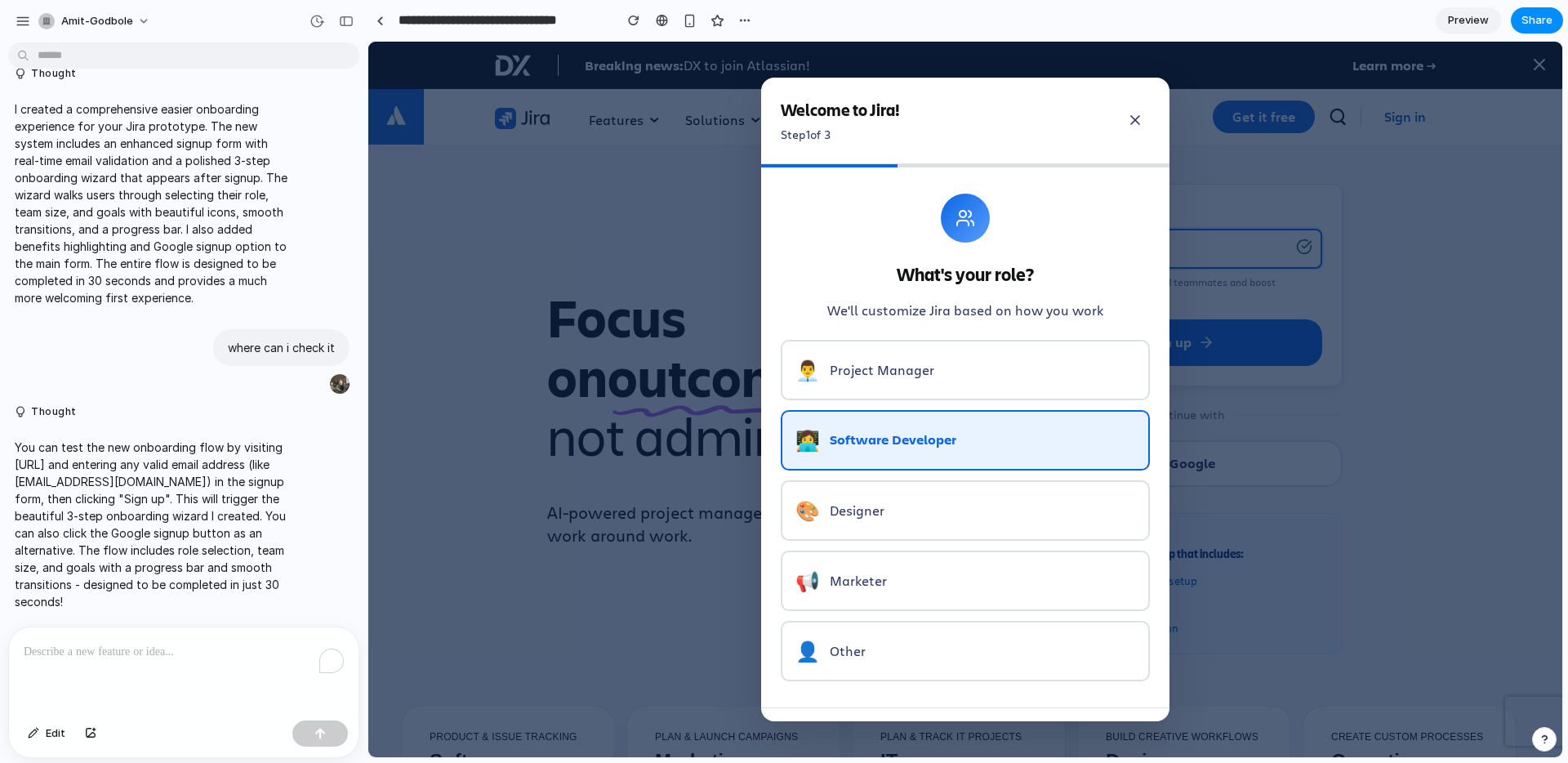
click at [989, 377] on button "👨‍💼 Project Manager" at bounding box center [965, 370] width 369 height 60
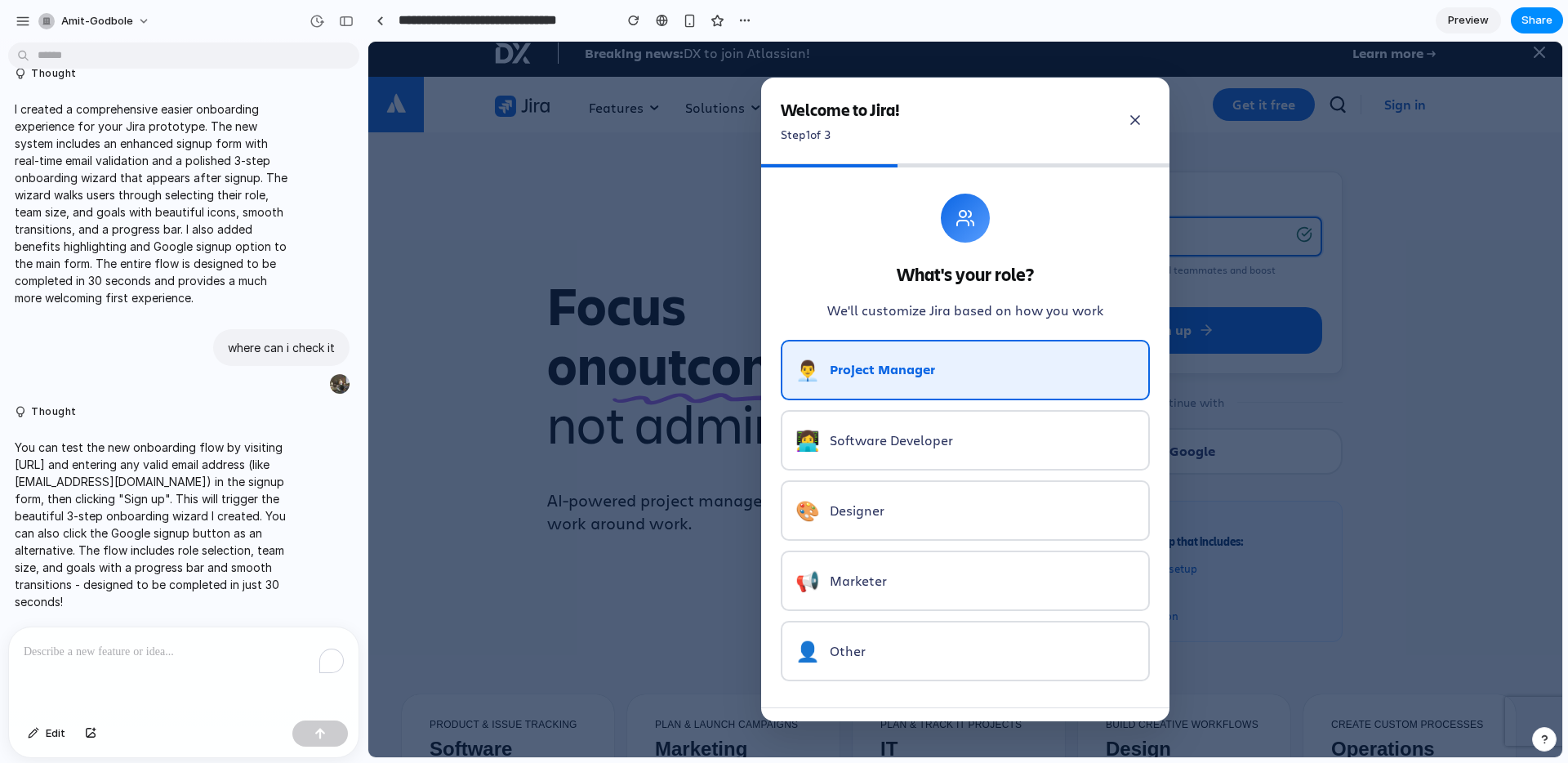
scroll to position [13, 0]
click at [1021, 362] on button "👨‍💼 Project Manager" at bounding box center [965, 370] width 369 height 60
click at [1133, 113] on icon at bounding box center [1135, 120] width 16 height 16
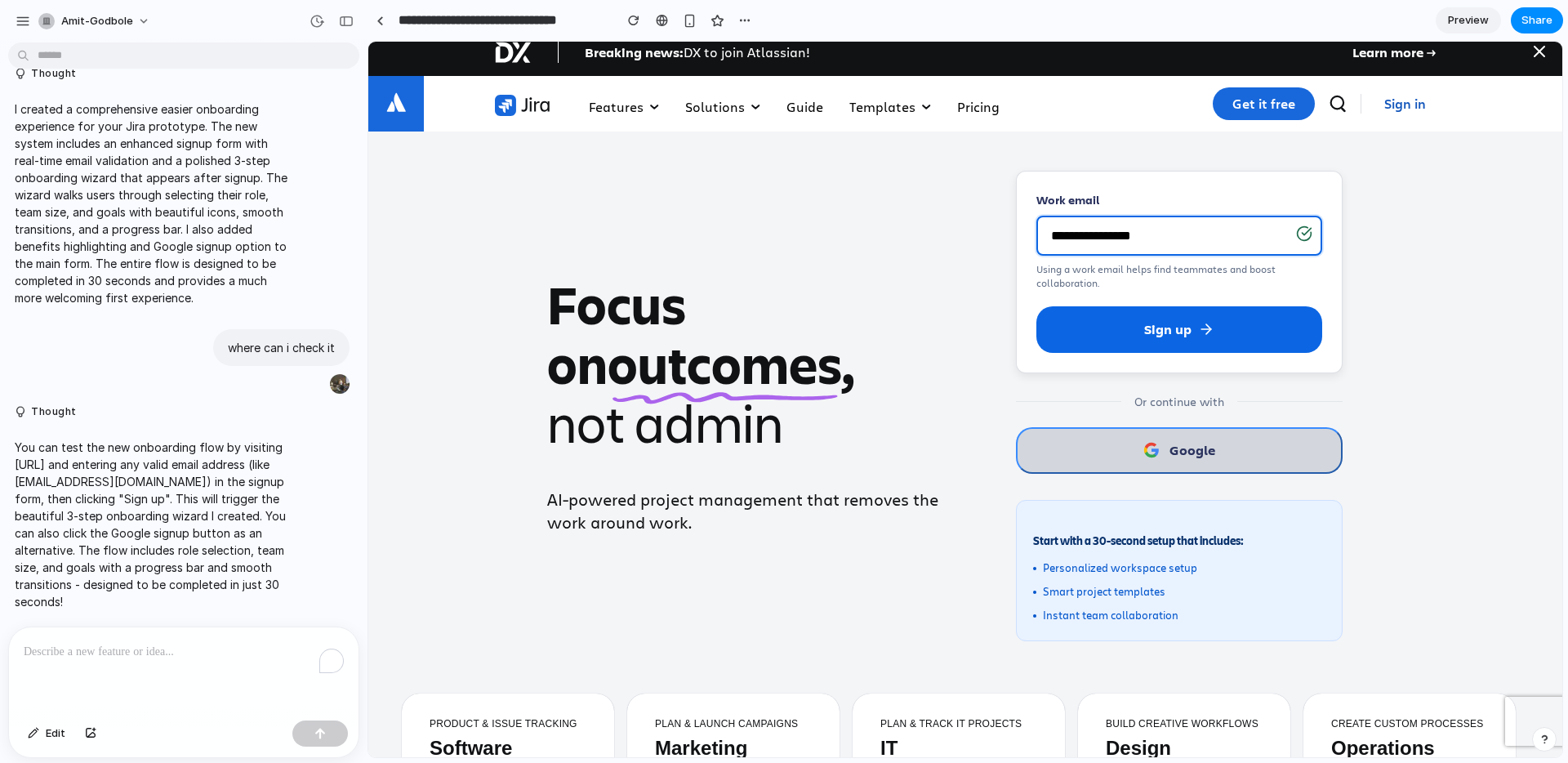
click at [1176, 465] on button "Google" at bounding box center [1179, 450] width 327 height 47
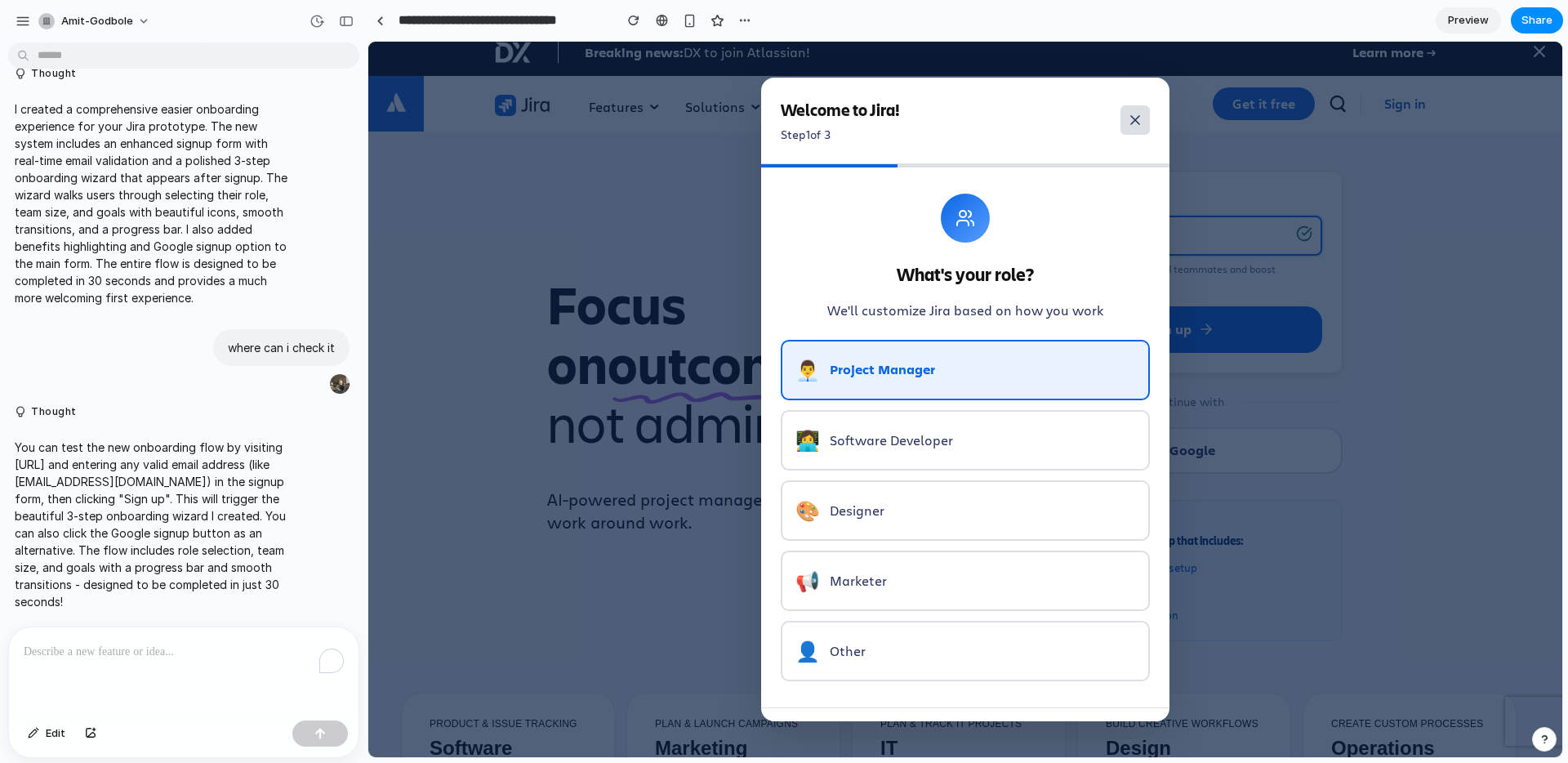
click at [1137, 118] on icon at bounding box center [1135, 119] width 8 height 8
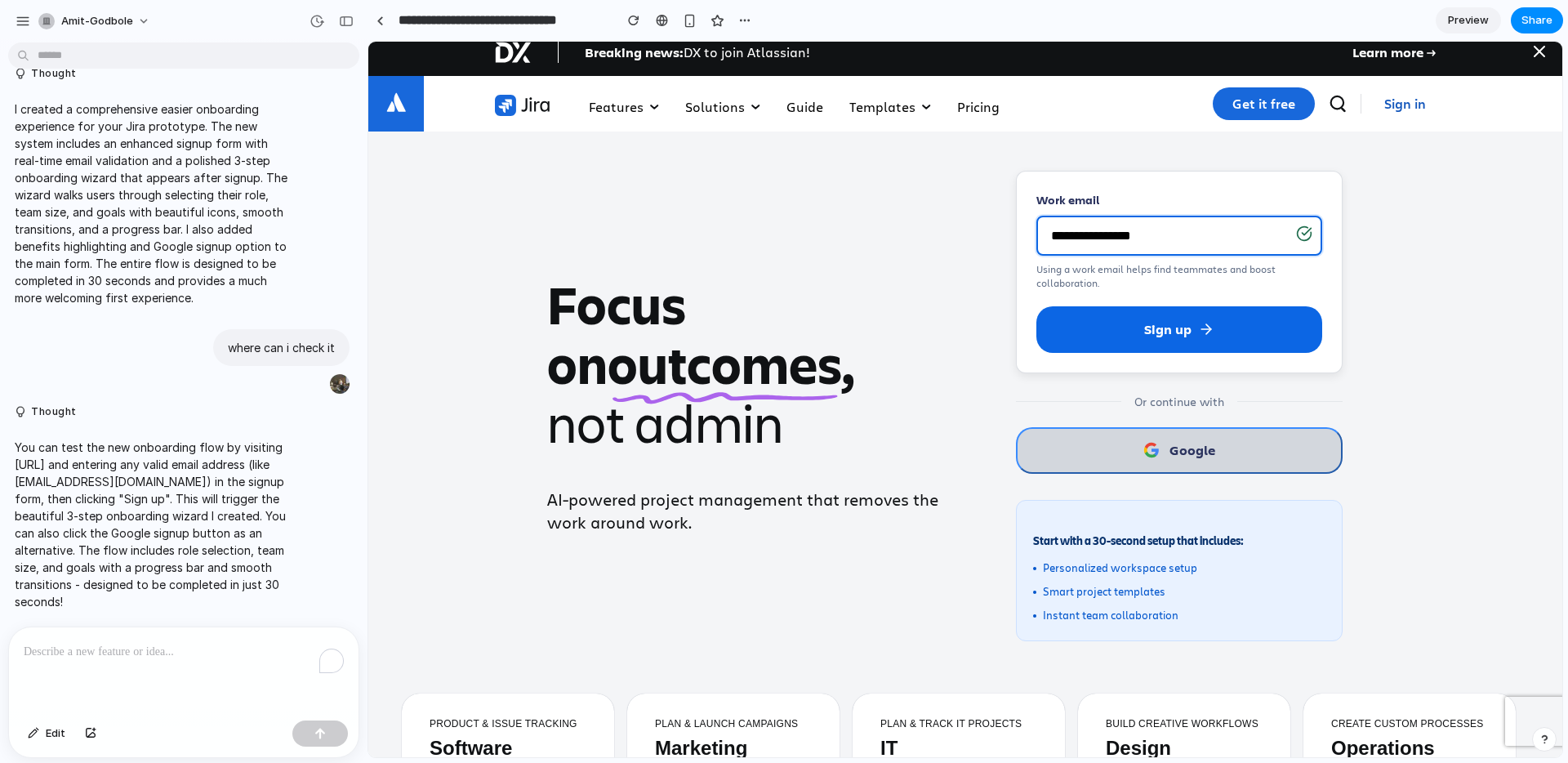
click at [1138, 466] on button "Google" at bounding box center [1179, 450] width 327 height 47
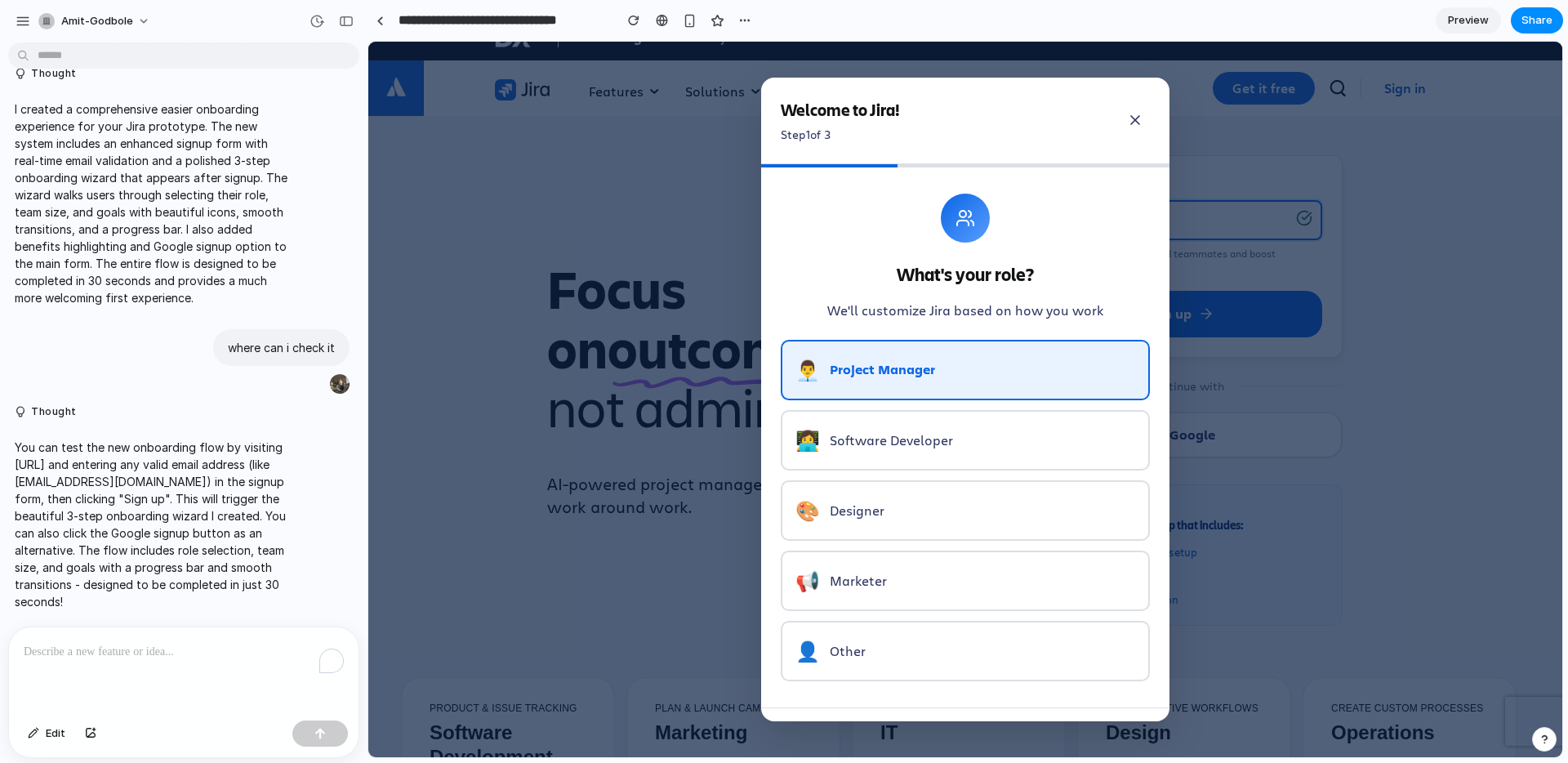
scroll to position [34, 0]
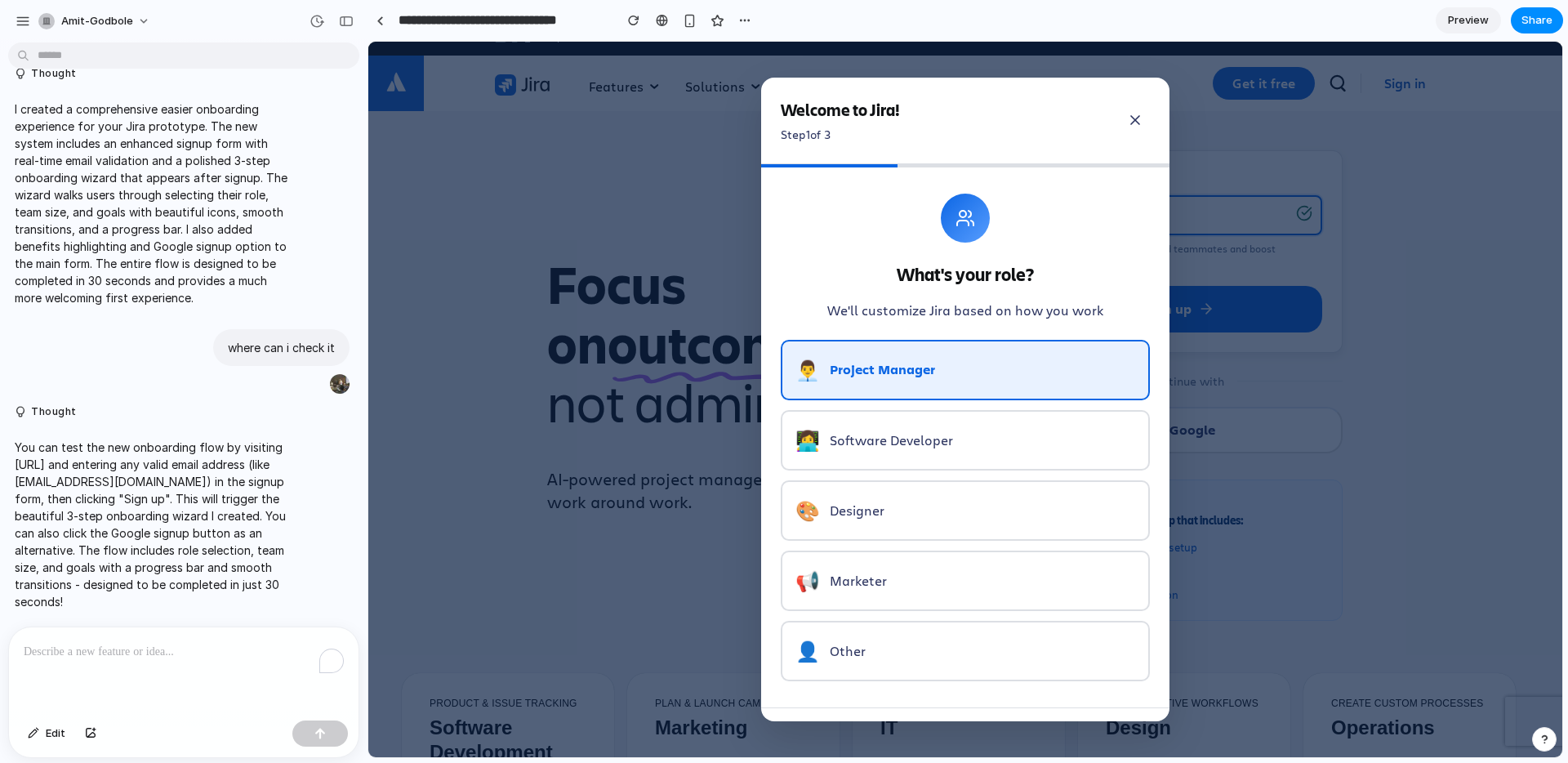
click at [864, 523] on button "🎨 Designer" at bounding box center [965, 510] width 369 height 60
